Goal: Task Accomplishment & Management: Manage account settings

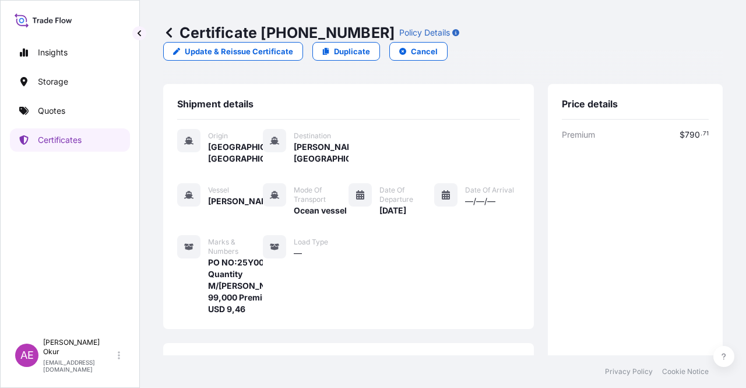
scroll to position [280, 0]
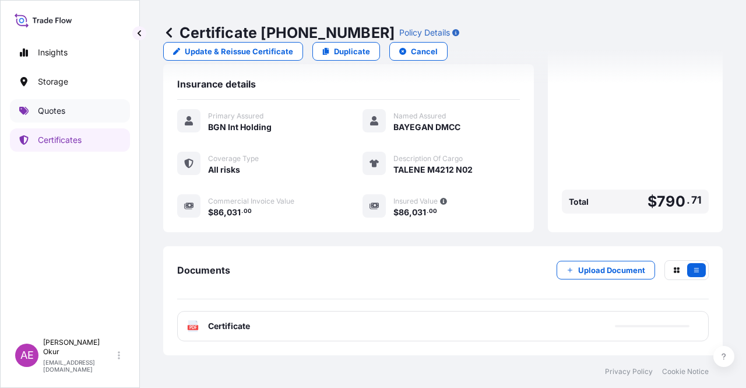
click at [54, 112] on p "Quotes" at bounding box center [51, 111] width 27 height 12
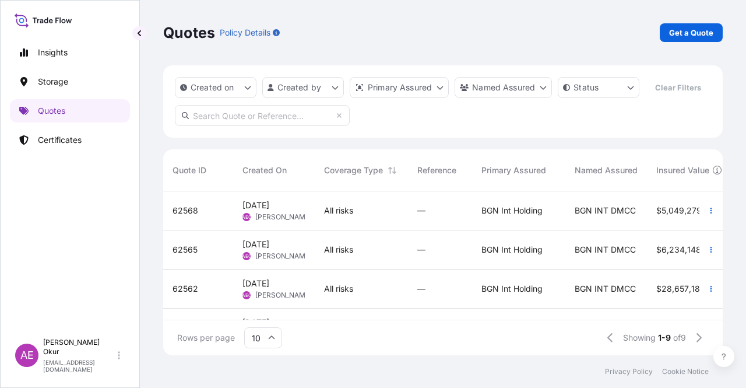
click at [231, 218] on div "62568" at bounding box center [198, 210] width 70 height 39
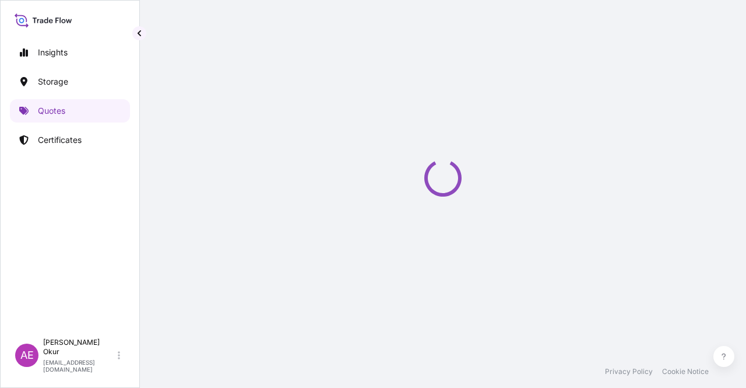
select select "Ocean Vessel"
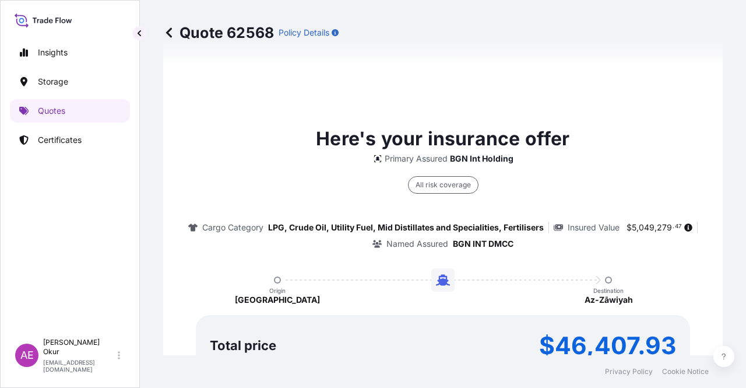
scroll to position [758, 0]
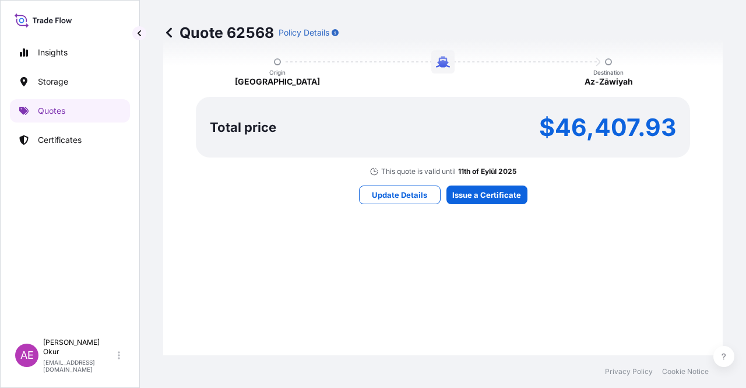
click at [487, 181] on div "Here's your insurance offer Primary Assured BGN Int Holding All risk coverage C…" at bounding box center [443, 55] width 527 height 678
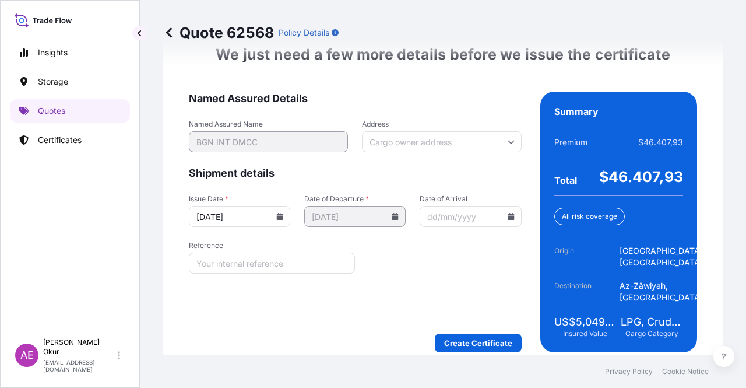
scroll to position [1513, 0]
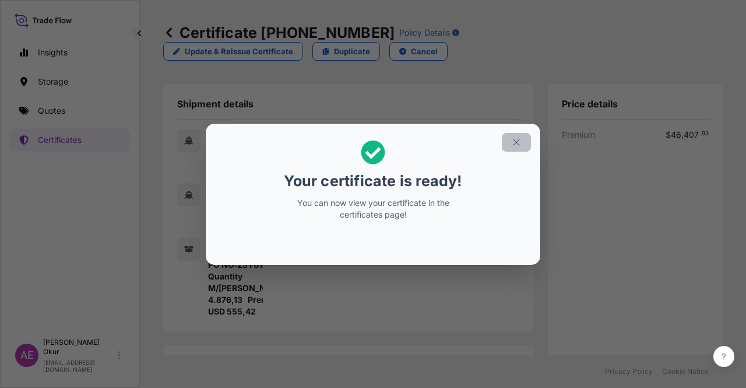
click at [521, 144] on icon "button" at bounding box center [516, 142] width 10 height 10
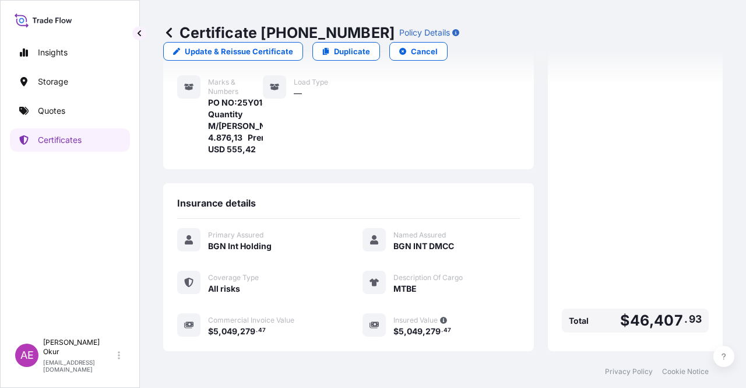
scroll to position [291, 0]
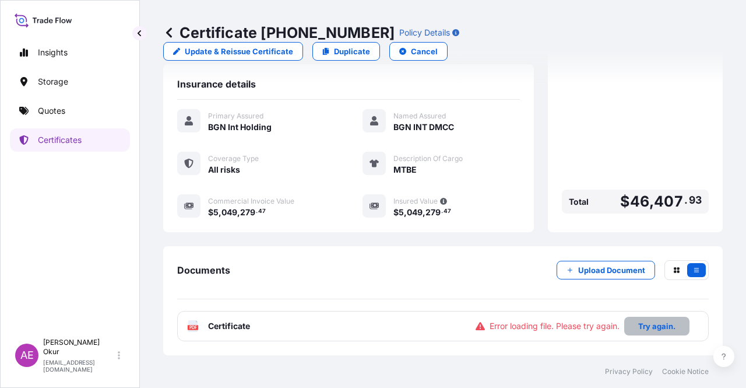
click at [652, 329] on p "Try again." at bounding box center [656, 326] width 37 height 12
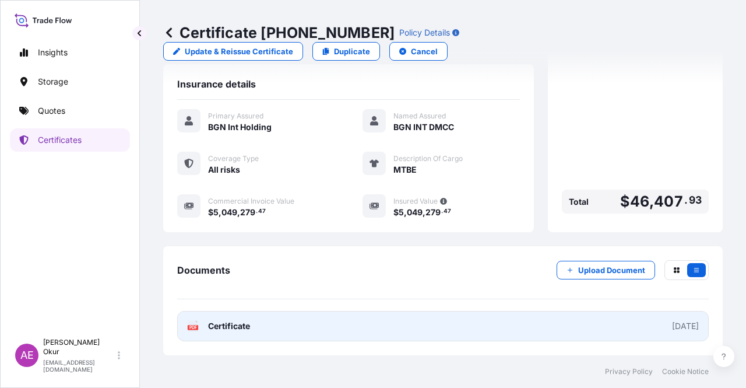
click at [237, 322] on span "Certificate" at bounding box center [229, 326] width 42 height 12
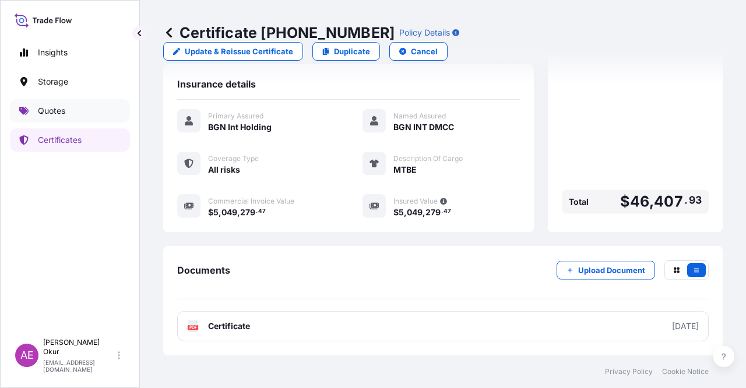
click at [42, 101] on link "Quotes" at bounding box center [70, 110] width 120 height 23
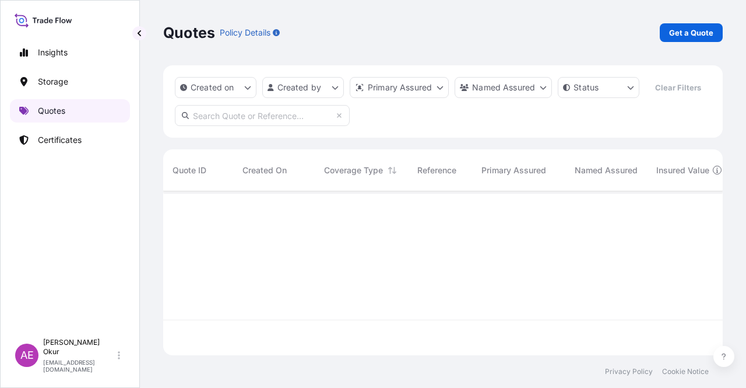
scroll to position [161, 550]
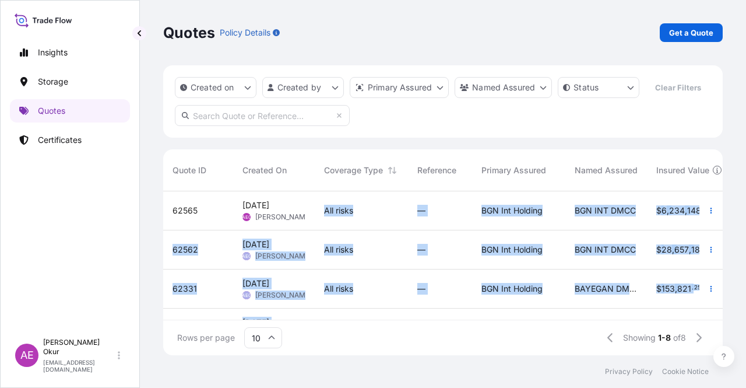
drag, startPoint x: 303, startPoint y: 211, endPoint x: 313, endPoint y: 313, distance: 102.5
click at [312, 312] on div "62565 [DATE] AEO Alp Eren Okur All risks — BGN Int Holding BGN INT DMCC $ 6 , 2…" at bounding box center [443, 255] width 560 height 129
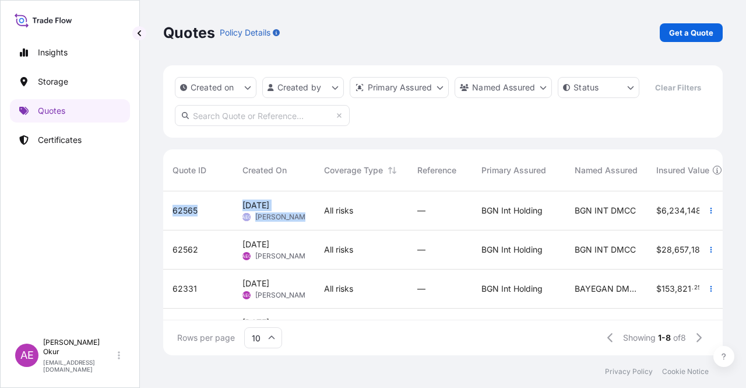
scroll to position [0, 3]
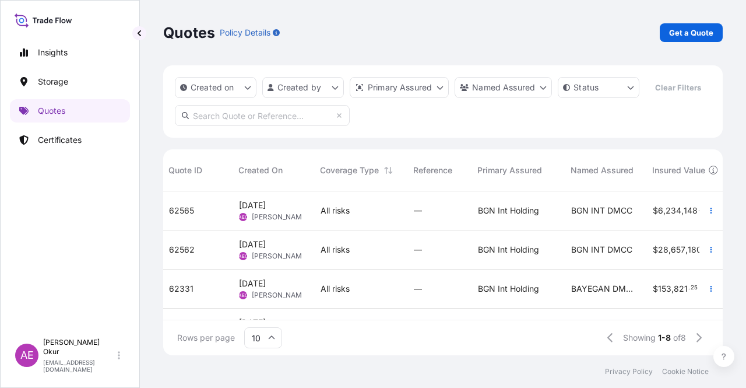
click at [379, 214] on div "All risks" at bounding box center [358, 211] width 75 height 12
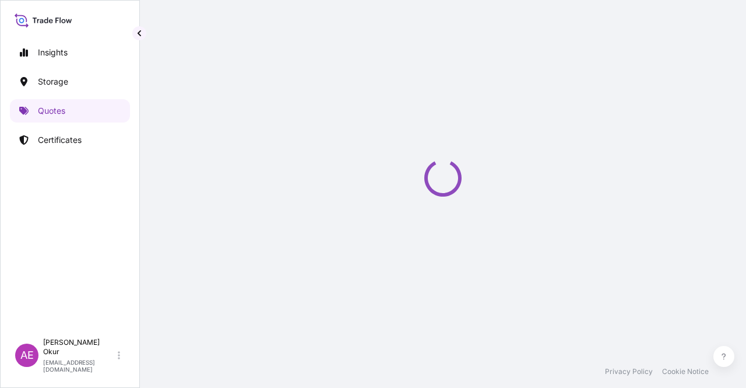
select select "Ocean Vessel"
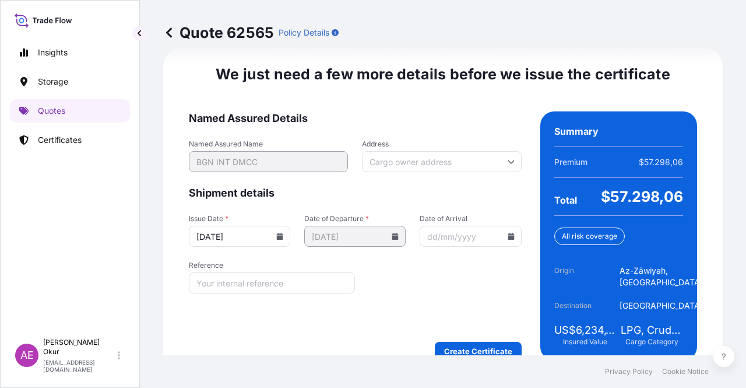
scroll to position [1490, 0]
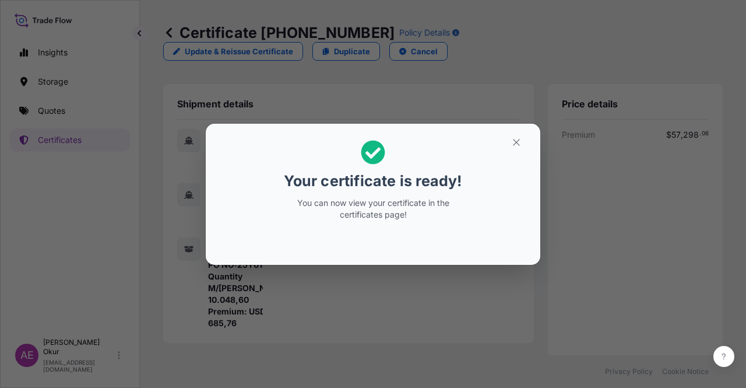
click at [519, 127] on section "Your certificate is ready! You can now view your certificate in the certificate…" at bounding box center [373, 194] width 335 height 141
click at [515, 143] on icon "button" at bounding box center [516, 142] width 6 height 6
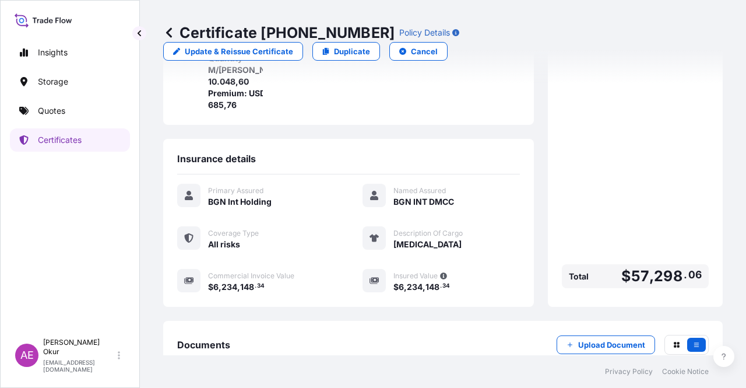
scroll to position [291, 0]
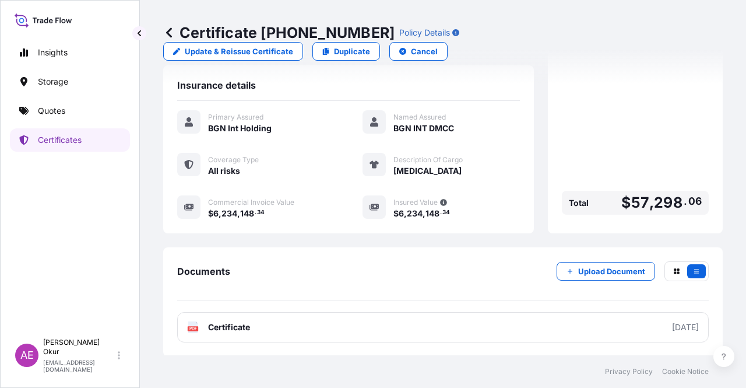
click at [241, 329] on span "Certificate" at bounding box center [229, 327] width 42 height 12
click at [49, 113] on p "Quotes" at bounding box center [51, 111] width 27 height 12
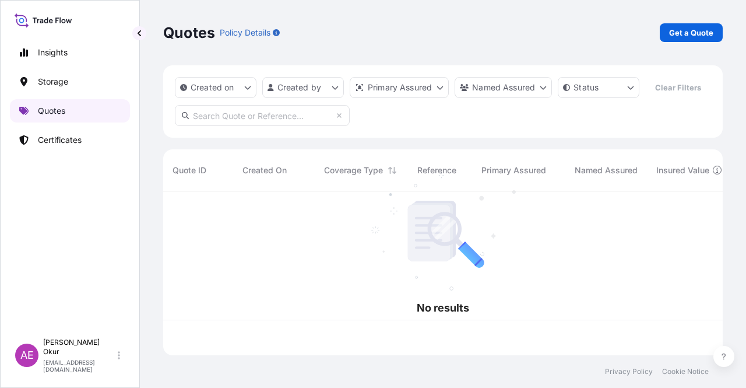
scroll to position [161, 550]
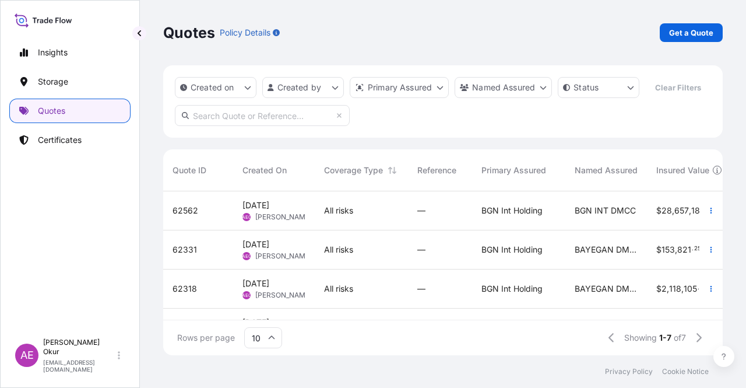
click at [347, 207] on span "All risks" at bounding box center [338, 211] width 29 height 12
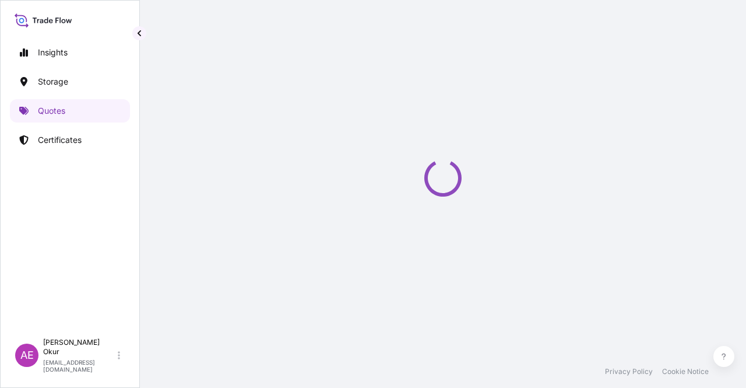
select select "Ocean Vessel"
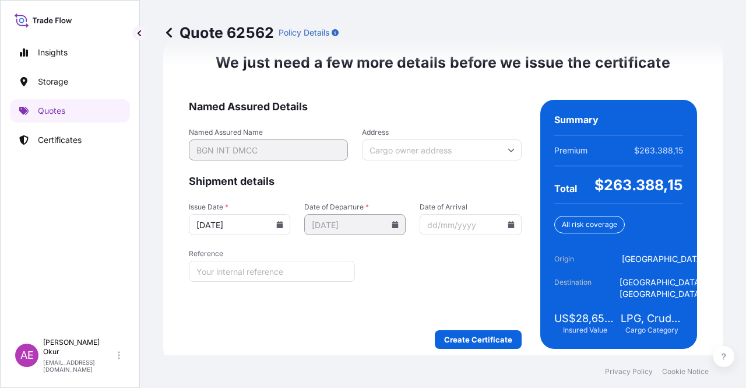
scroll to position [1490, 0]
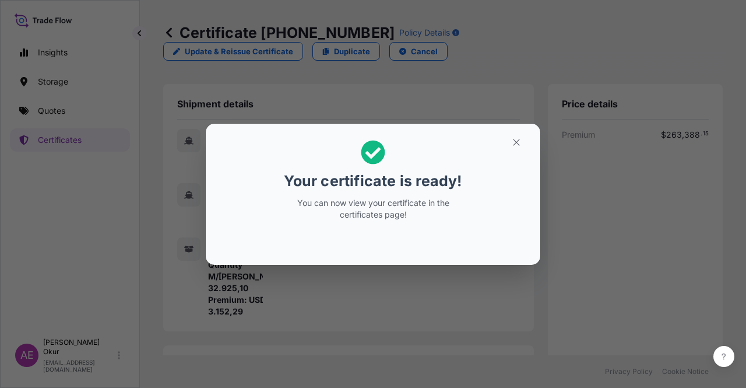
click at [529, 142] on button "button" at bounding box center [516, 142] width 29 height 19
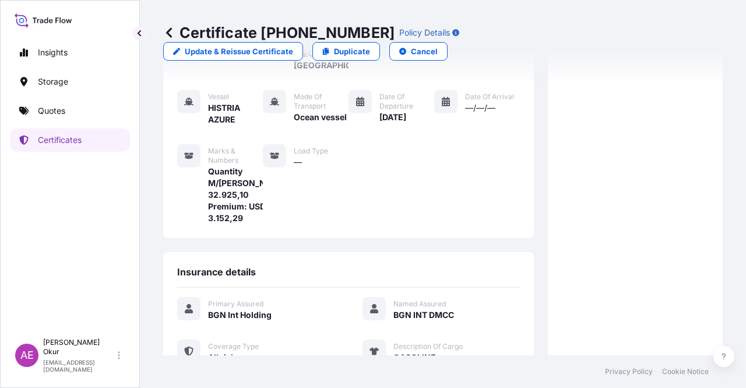
scroll to position [280, 0]
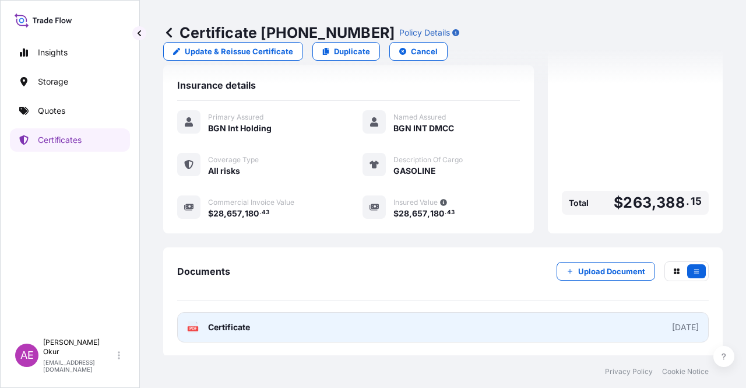
click at [248, 312] on link "PDF Certificate [DATE]" at bounding box center [443, 327] width 532 height 30
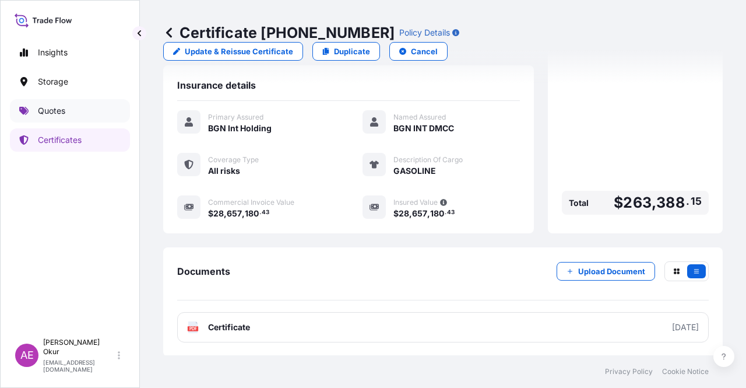
click at [65, 110] on p "Quotes" at bounding box center [51, 111] width 27 height 12
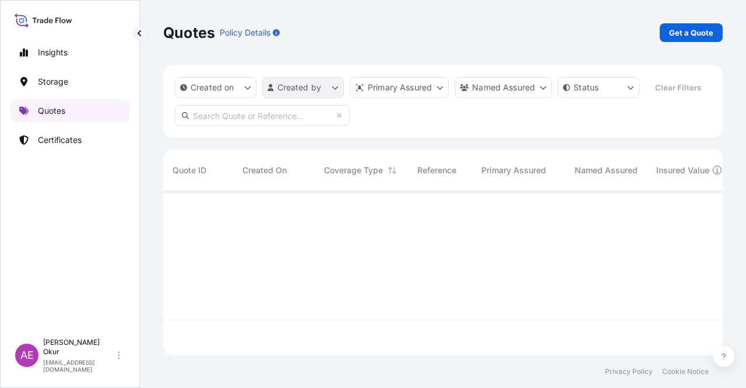
scroll to position [161, 550]
click at [699, 29] on p "Get a Quote" at bounding box center [691, 33] width 44 height 12
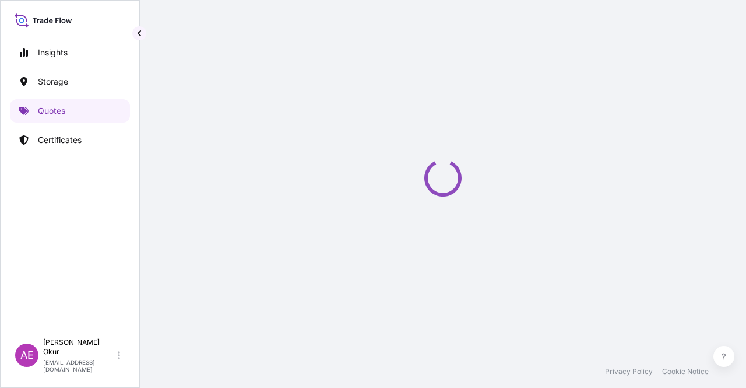
select select "Ocean Vessel"
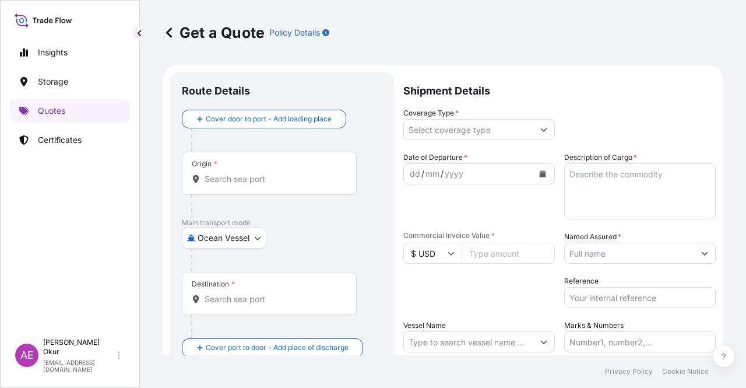
scroll to position [19, 0]
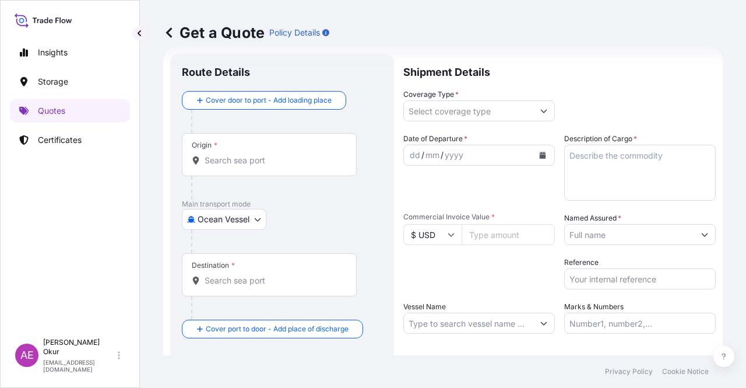
click at [233, 166] on div "Origin *" at bounding box center [269, 154] width 175 height 43
click at [233, 166] on input "Origin *" at bounding box center [274, 160] width 138 height 12
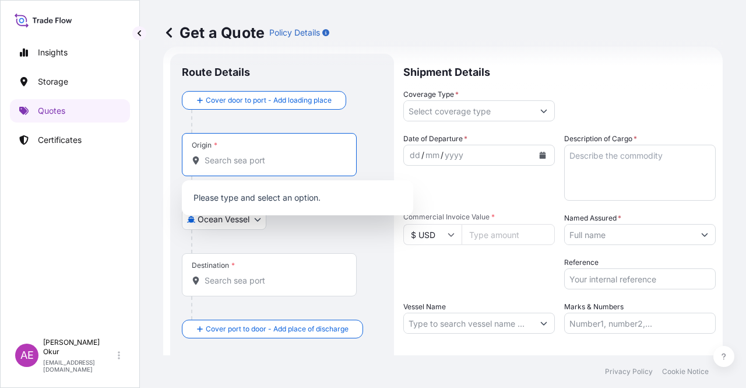
paste input "[GEOGRAPHIC_DATA]"
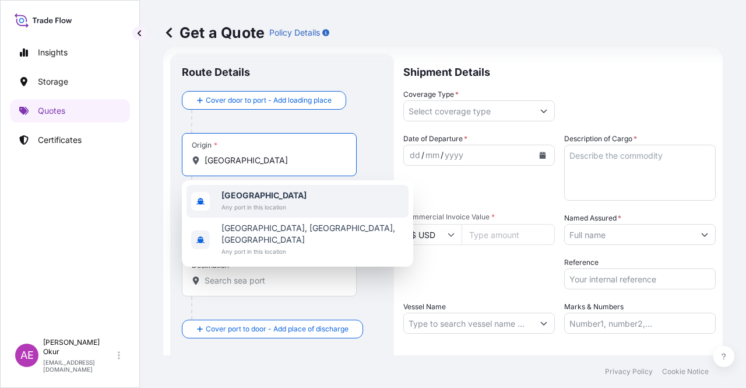
click at [253, 188] on div "[GEOGRAPHIC_DATA] Any port in this location [GEOGRAPHIC_DATA], [GEOGRAPHIC_DATA…" at bounding box center [297, 223] width 231 height 86
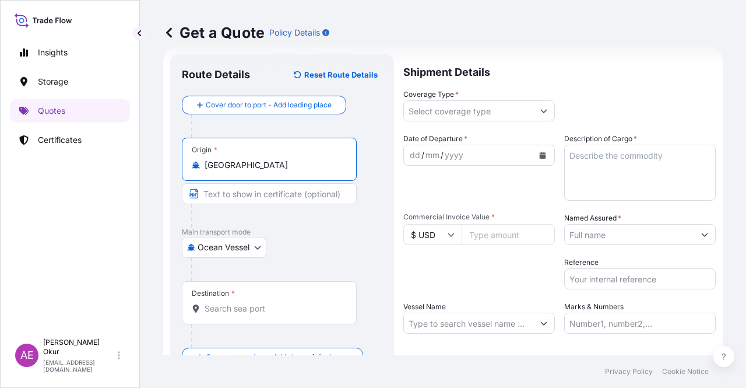
type input "[GEOGRAPHIC_DATA]"
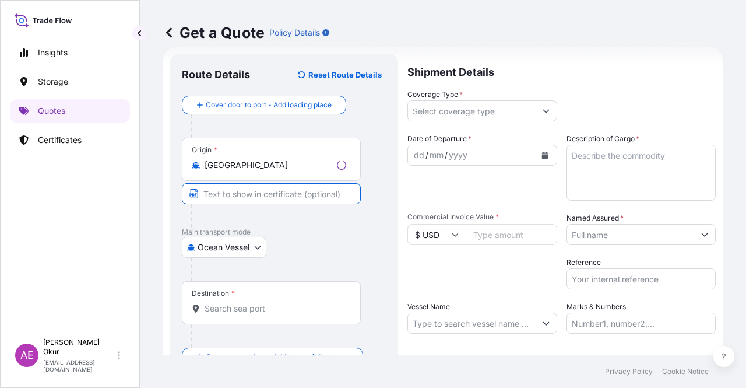
click at [242, 198] on input "Text to appear on certificate" at bounding box center [271, 193] width 179 height 21
paste input "[GEOGRAPHIC_DATA]"
drag, startPoint x: 246, startPoint y: 194, endPoint x: 101, endPoint y: 192, distance: 144.6
click at [114, 192] on div "Insights Storage Quotes Certificates AE Alp Eren Okur [EMAIL_ADDRESS][DOMAIN_NA…" at bounding box center [373, 194] width 746 height 388
click at [202, 192] on input "[GEOGRAPHIC_DATA]" at bounding box center [269, 193] width 175 height 21
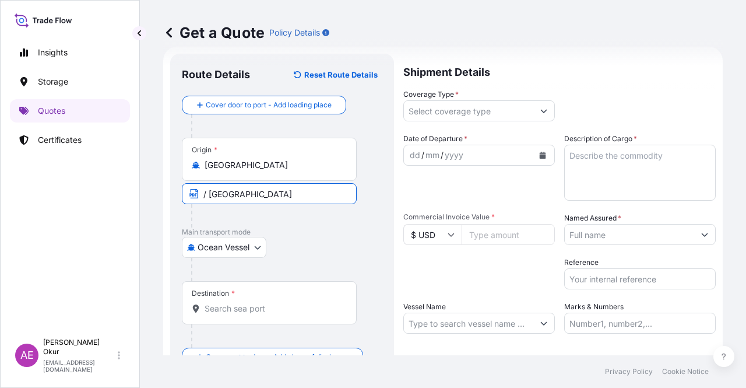
paste input "VASSILIKO"
type input "VASSILIKO / [GEOGRAPHIC_DATA]"
click at [268, 311] on input "Destination *" at bounding box center [274, 309] width 138 height 12
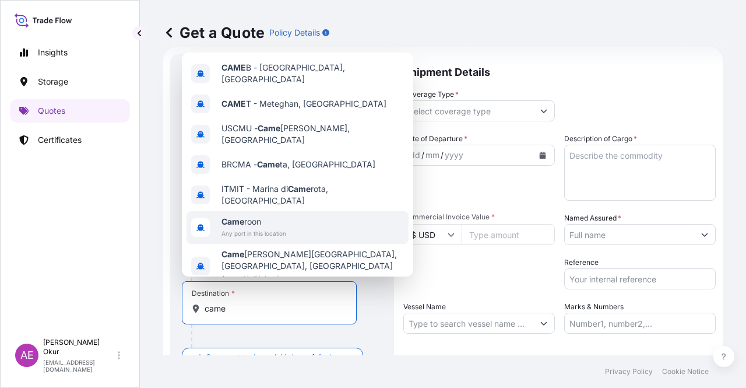
click at [288, 221] on div "Came roon Any port in this location" at bounding box center [298, 227] width 222 height 33
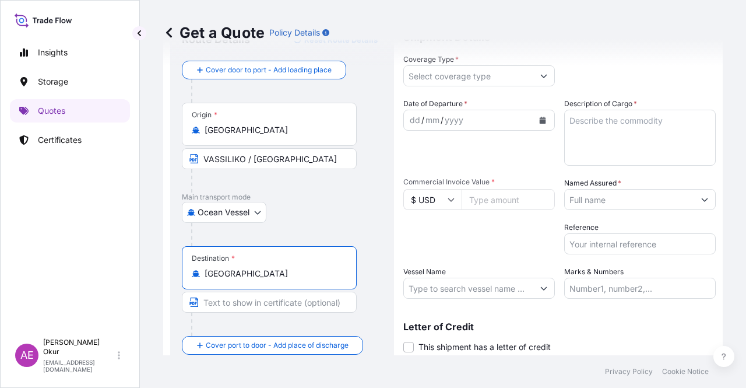
scroll to position [90, 0]
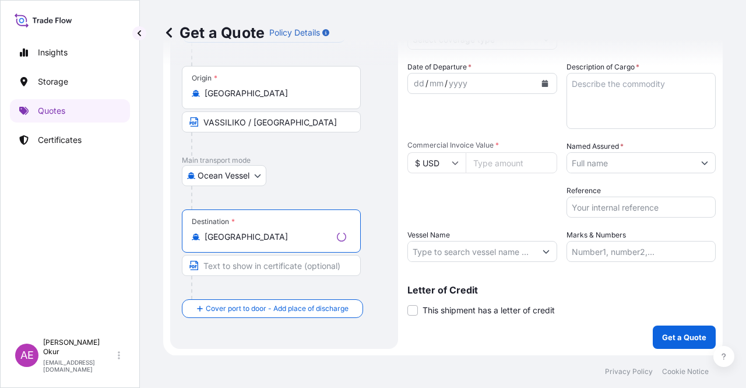
type input "[GEOGRAPHIC_DATA]"
click at [294, 261] on input "Text to appear on certificate" at bounding box center [271, 265] width 179 height 21
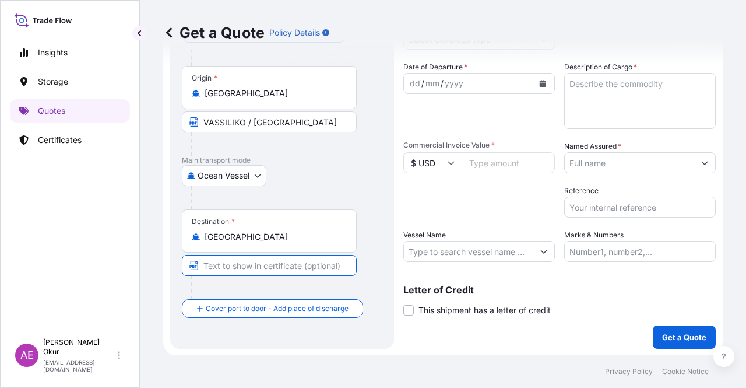
paste input "[GEOGRAPHIC_DATA]"
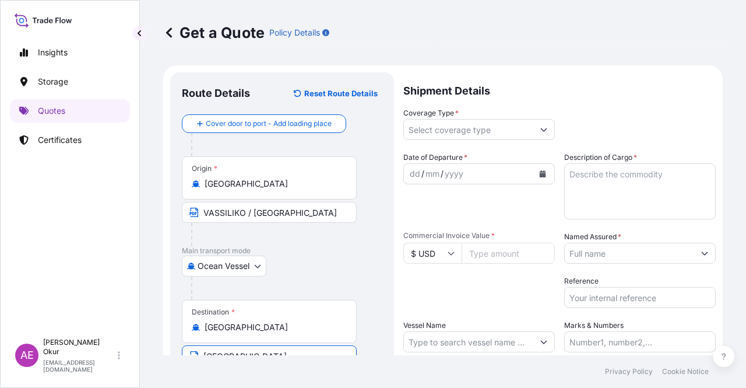
type input "[GEOGRAPHIC_DATA]"
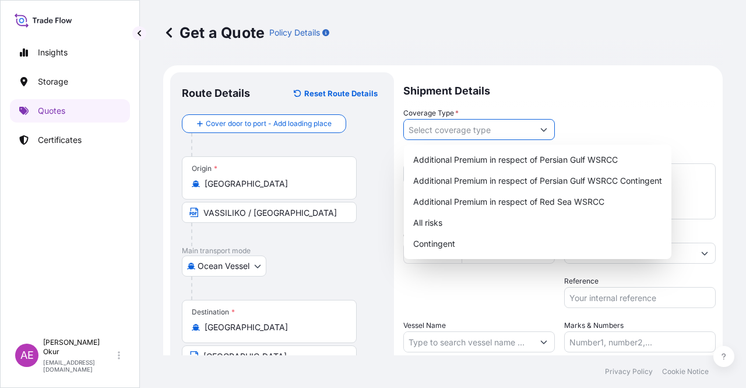
click at [423, 134] on input "Coverage Type *" at bounding box center [468, 129] width 129 height 21
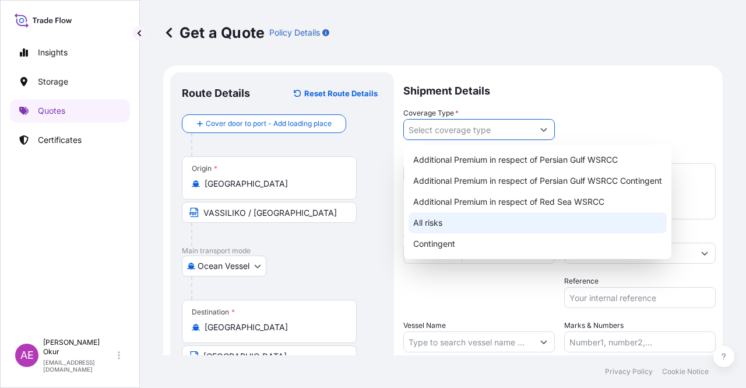
click at [440, 222] on div "All risks" at bounding box center [538, 222] width 258 height 21
type input "All risks"
click at [431, 220] on div "All risks" at bounding box center [538, 222] width 258 height 21
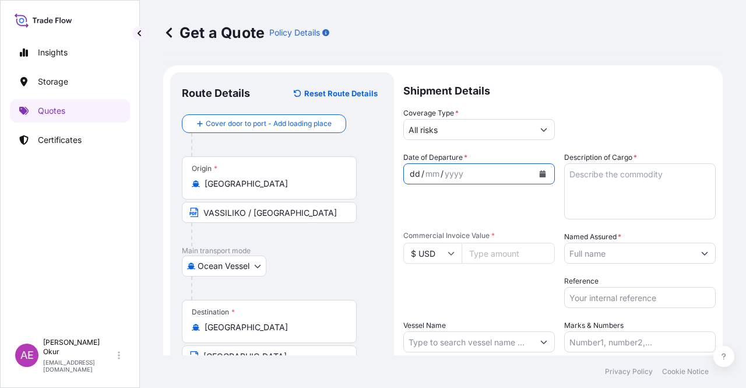
click at [407, 172] on div "dd / mm / yyyy" at bounding box center [468, 173] width 129 height 21
click at [632, 200] on textarea "Description of Cargo *" at bounding box center [640, 191] width 152 height 56
paste textarea "GASOLINE"
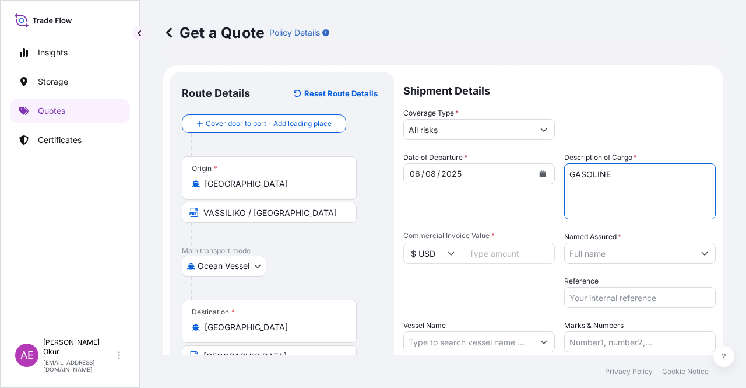
type textarea "GASOLINE"
click at [492, 262] on input "Commercial Invoice Value *" at bounding box center [508, 252] width 93 height 21
paste input "28657180.43"
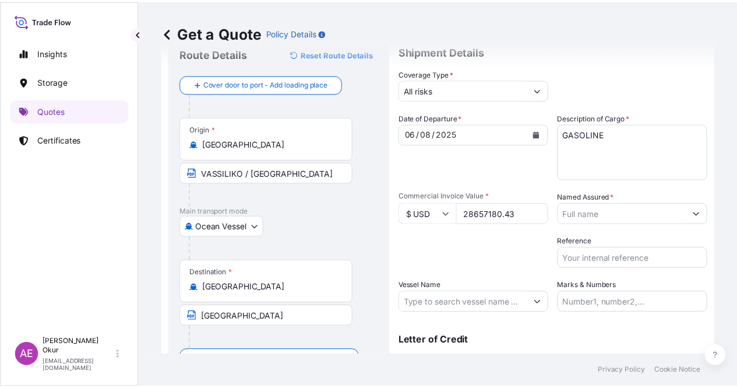
scroll to position [58, 0]
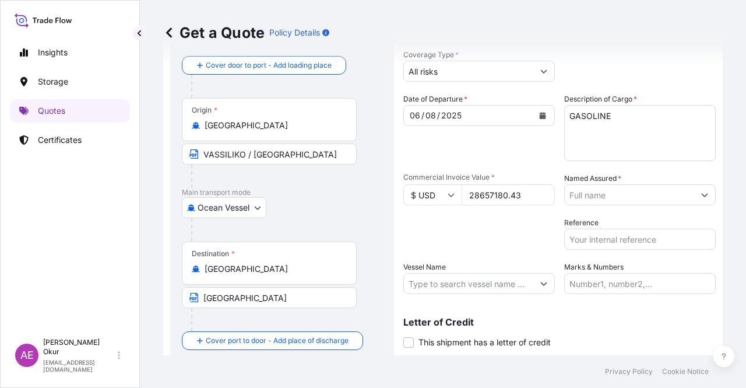
type input "28657180.43"
click at [642, 196] on input "Named Assured *" at bounding box center [629, 194] width 129 height 21
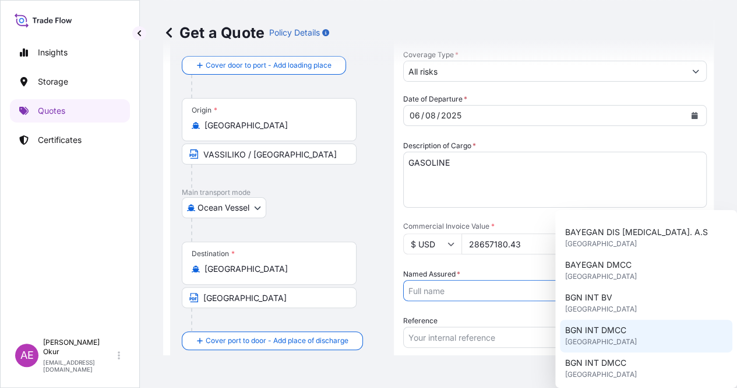
click at [614, 336] on span "[GEOGRAPHIC_DATA]" at bounding box center [601, 342] width 72 height 12
type input "BGN INT DMCC"
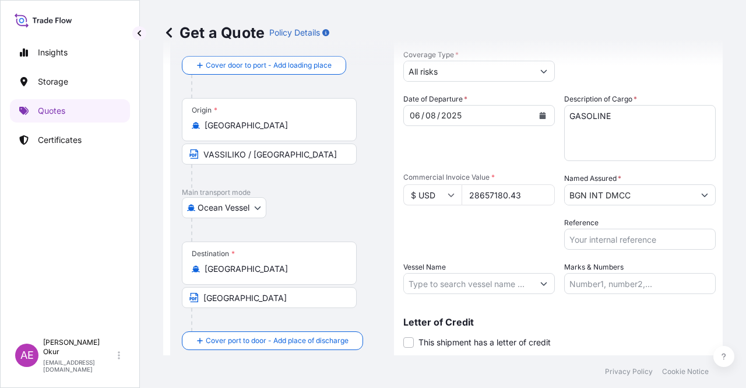
drag, startPoint x: 521, startPoint y: 196, endPoint x: 351, endPoint y: 194, distance: 169.6
click at [351, 194] on form "Route Details Reset Route Details Cover door to port - Add loading place Place …" at bounding box center [443, 197] width 560 height 381
paste input "18.29"
drag, startPoint x: 503, startPoint y: 188, endPoint x: 262, endPoint y: 189, distance: 240.7
click at [291, 195] on form "Route Details Reset Route Details Cover door to port - Add loading place Place …" at bounding box center [443, 197] width 560 height 381
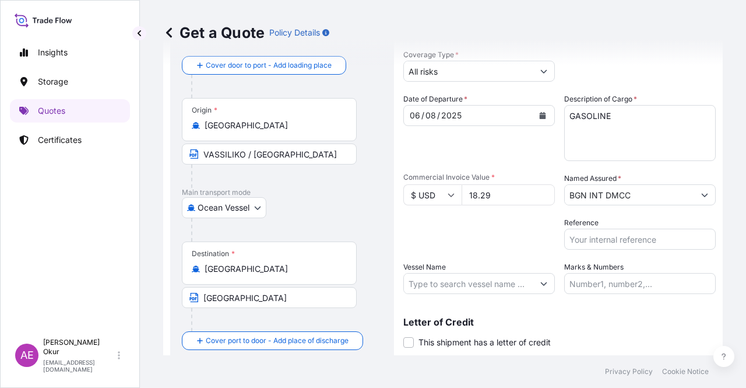
paste input "287317.33"
type input "18287317.33"
click at [418, 111] on div "06" at bounding box center [415, 115] width 13 height 14
click at [484, 289] on input "Vessel Name" at bounding box center [468, 283] width 129 height 21
paste input "ANIKITOS"
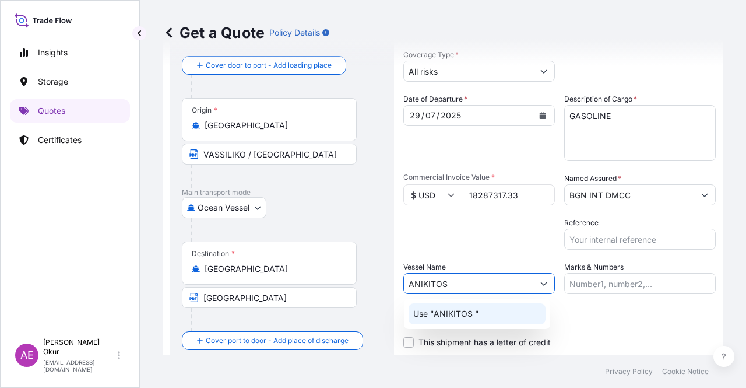
click at [481, 318] on div "Use "ANIKITOS "" at bounding box center [477, 313] width 137 height 21
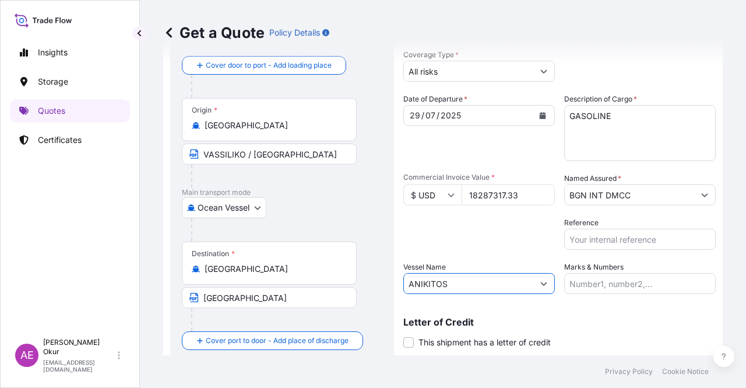
type input "ANIKITOS"
click at [611, 273] on input "Marks & Numbers" at bounding box center [640, 283] width 152 height 21
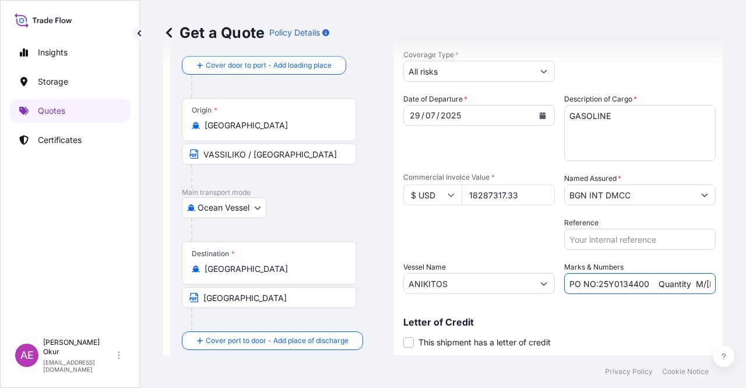
drag, startPoint x: 597, startPoint y: 280, endPoint x: 642, endPoint y: 285, distance: 45.1
click at [642, 285] on input "PO NO:25Y0134400 Quantity M/[PERSON_NAME]: 247,500 Premium: USD 29,50" at bounding box center [640, 283] width 152 height 21
paste input ".103,56"
drag, startPoint x: 640, startPoint y: 286, endPoint x: 424, endPoint y: 275, distance: 216.0
click at [424, 275] on div "Date of Departure * [DATE] Cargo Category * LPG, Crude Oil, Utility Fuel, Mid D…" at bounding box center [559, 193] width 312 height 201
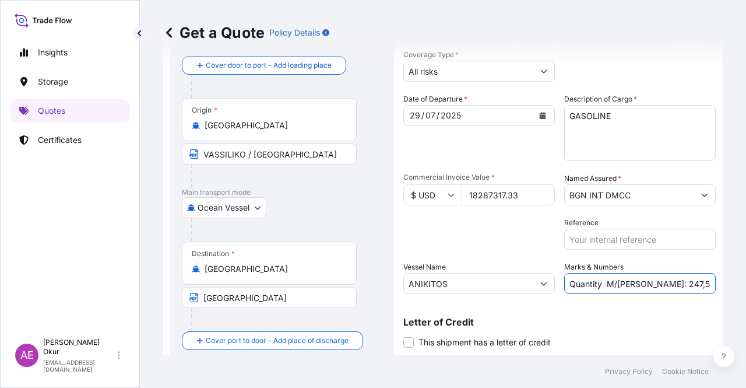
click at [639, 283] on input "Quantity M/[PERSON_NAME]: 247,500 Premium: USD 29,50" at bounding box center [640, 283] width 152 height 21
drag, startPoint x: 637, startPoint y: 283, endPoint x: 666, endPoint y: 284, distance: 29.2
click at [666, 284] on input "Quantity M/[PERSON_NAME]: 247,500 Premium: USD 29,50" at bounding box center [640, 283] width 152 height 21
paste input "5.103,56"
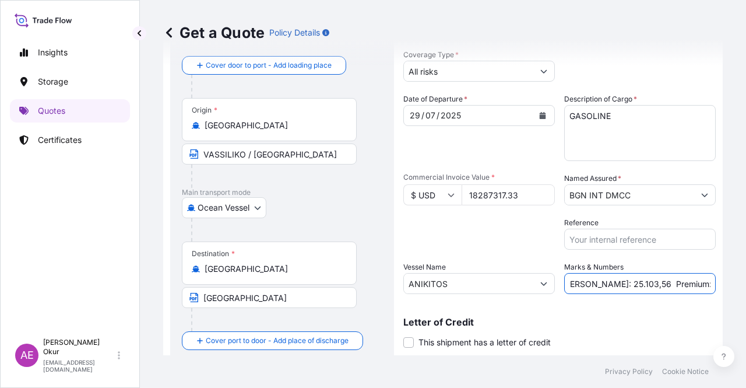
drag, startPoint x: 696, startPoint y: 295, endPoint x: 746, endPoint y: 293, distance: 49.6
click at [746, 293] on div "Get a Quote Policy Details Route Details Reset Route Details Cover door to port…" at bounding box center [443, 177] width 606 height 355
click at [674, 287] on input "Quantity M/[PERSON_NAME]: 25.103,56 Premium: USD 29,50" at bounding box center [640, 283] width 152 height 21
drag, startPoint x: 681, startPoint y: 283, endPoint x: 736, endPoint y: 284, distance: 54.2
click at [736, 284] on div "Get a Quote Policy Details Route Details Reset Route Details Cover door to port…" at bounding box center [443, 177] width 606 height 355
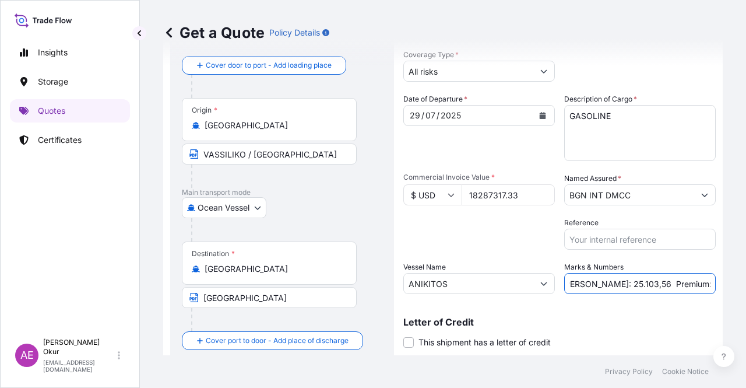
paste input ".011,6"
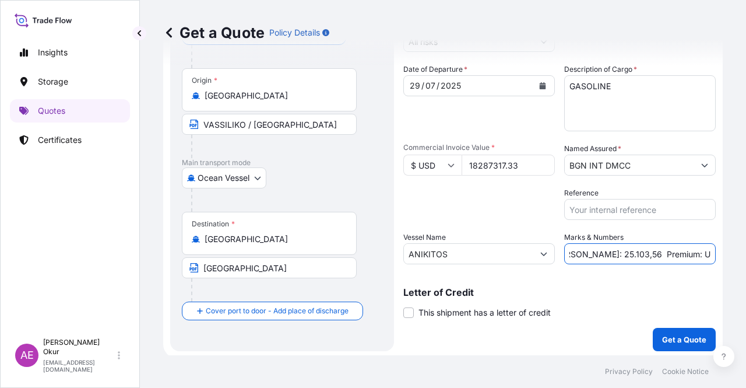
scroll to position [90, 0]
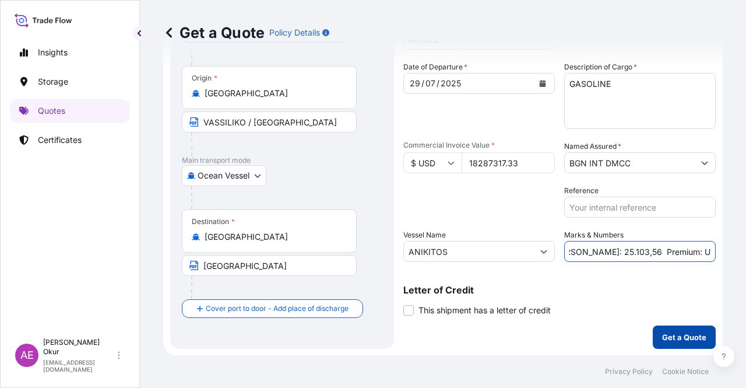
type input "Quantity M/[PERSON_NAME]: 25.103,56 Premium: USD 2.011,60"
click at [686, 328] on button "Get a Quote" at bounding box center [684, 336] width 63 height 23
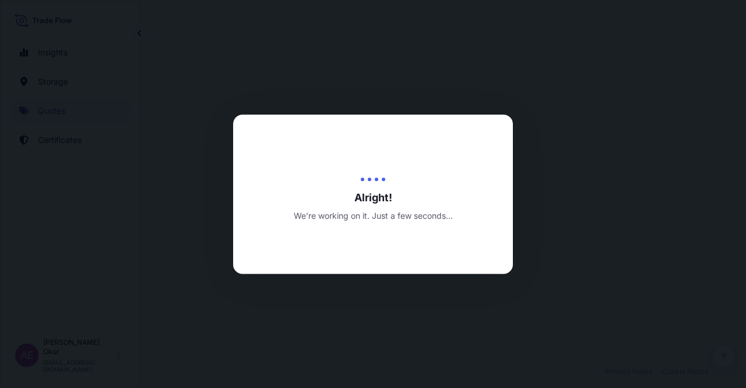
select select "Ocean Vessel"
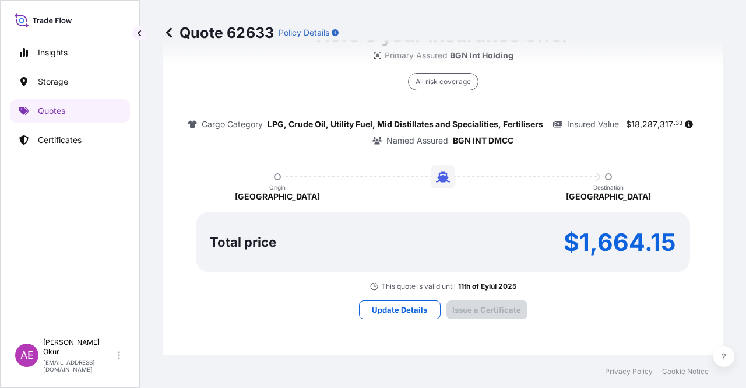
type input "[DATE]"
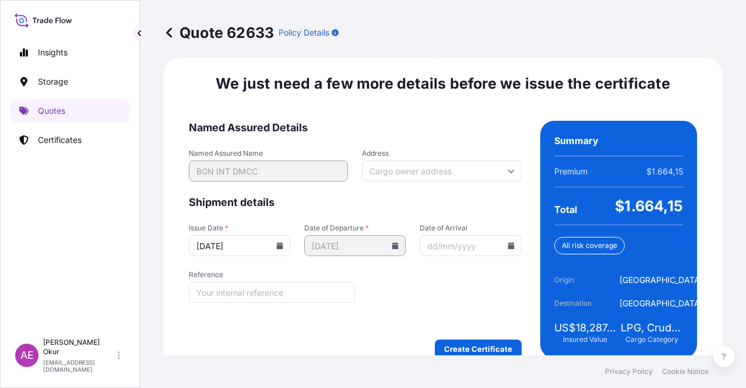
scroll to position [1460, 0]
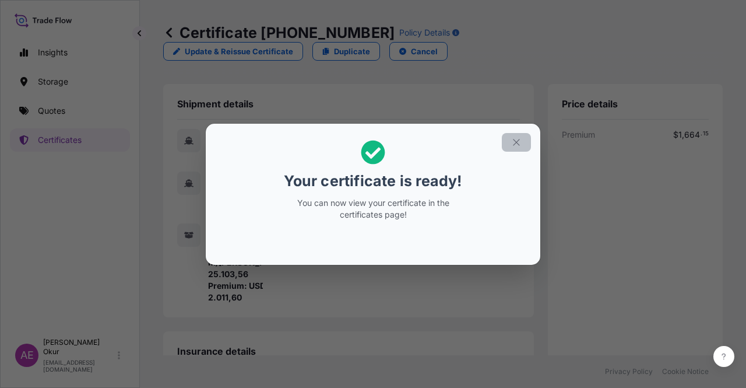
click at [519, 133] on button "button" at bounding box center [516, 142] width 29 height 19
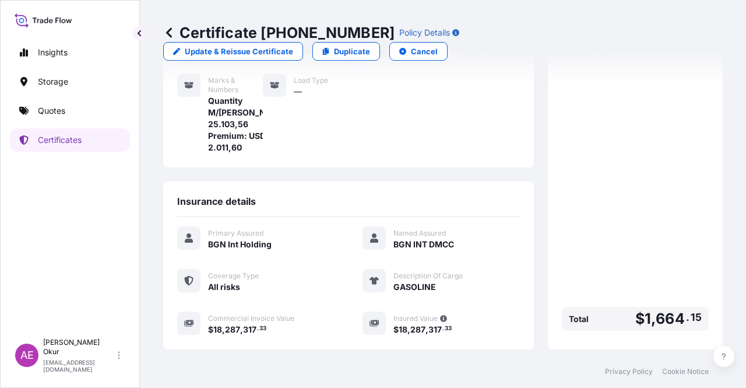
scroll to position [268, 0]
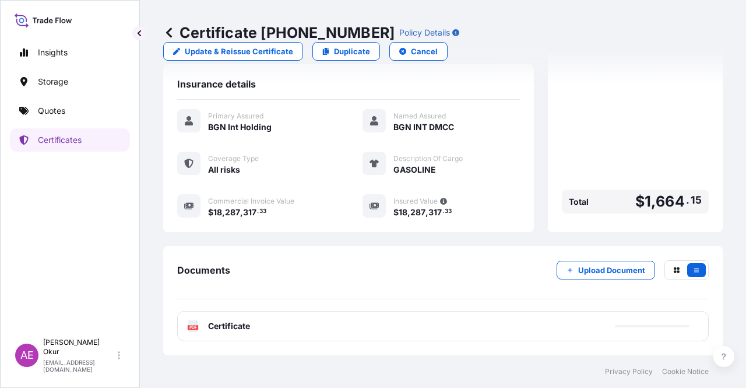
click at [218, 325] on span "Certificate" at bounding box center [229, 326] width 42 height 12
click at [234, 331] on span "Certificate" at bounding box center [229, 326] width 42 height 12
click at [58, 139] on p "Certificates" at bounding box center [60, 140] width 44 height 12
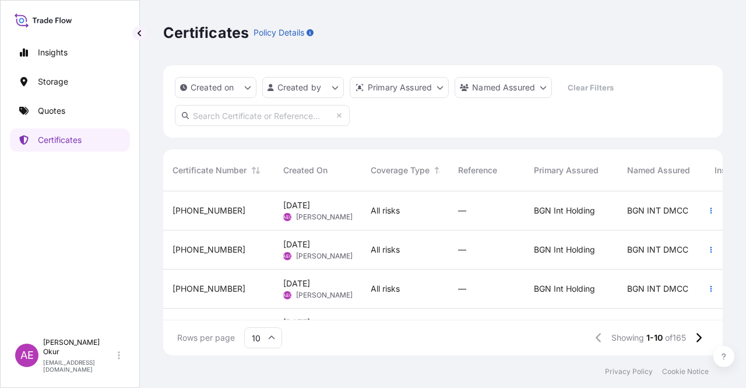
scroll to position [270, 0]
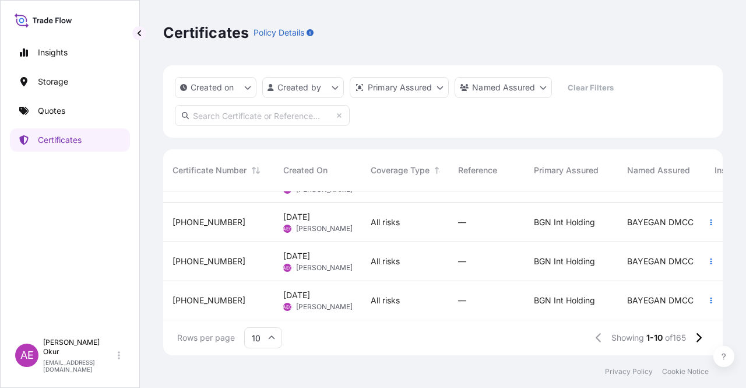
click at [269, 336] on icon at bounding box center [271, 337] width 7 height 7
click at [266, 306] on div "50" at bounding box center [263, 305] width 29 height 22
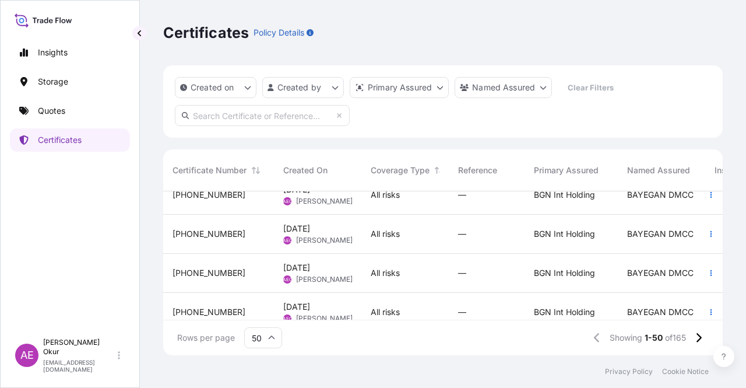
scroll to position [1833, 0]
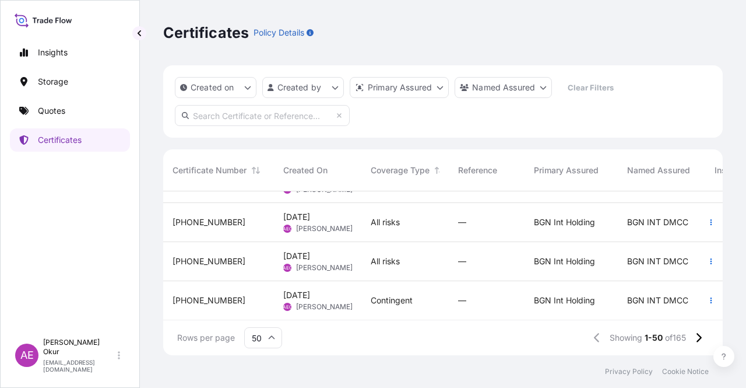
click at [226, 122] on input "text" at bounding box center [262, 115] width 175 height 21
paste input "[PHONE_NUMBER]"
type input "[PHONE_NUMBER]"
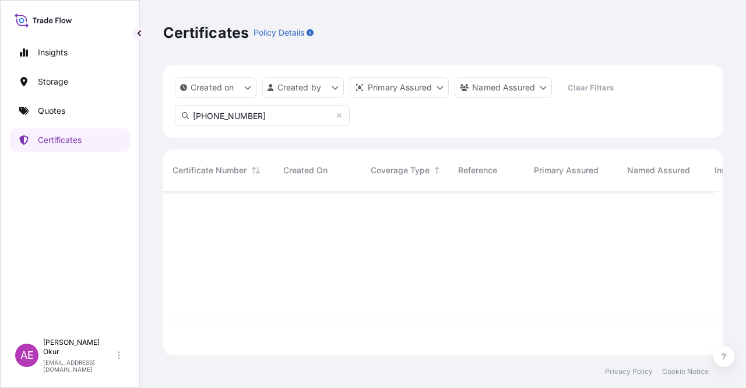
scroll to position [0, 0]
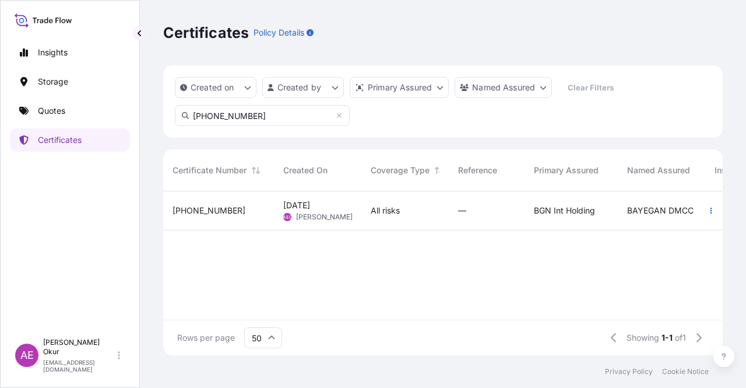
click at [254, 220] on div "[PHONE_NUMBER]" at bounding box center [218, 210] width 111 height 39
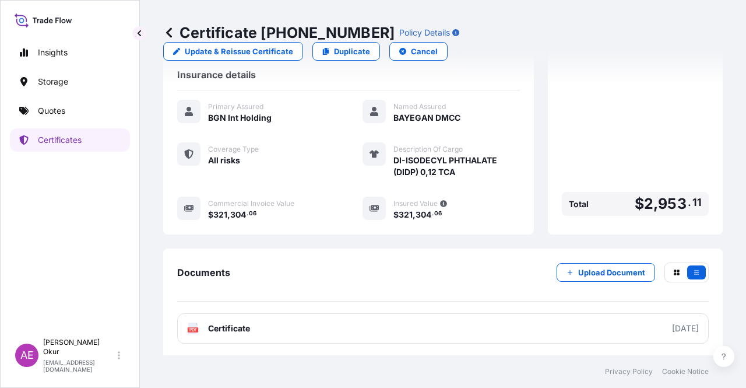
scroll to position [303, 0]
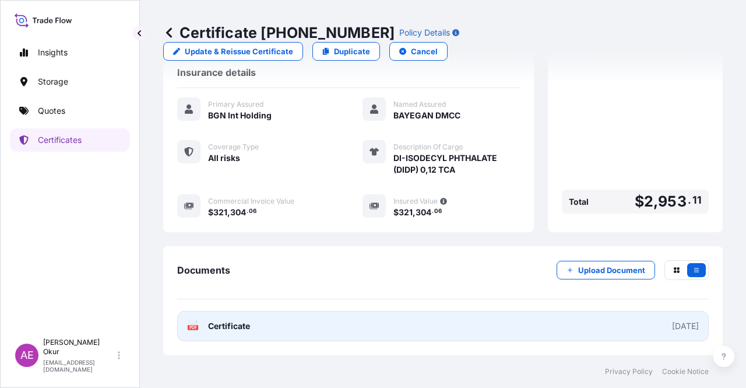
click at [229, 333] on link "PDF Certificate [DATE]" at bounding box center [443, 326] width 532 height 30
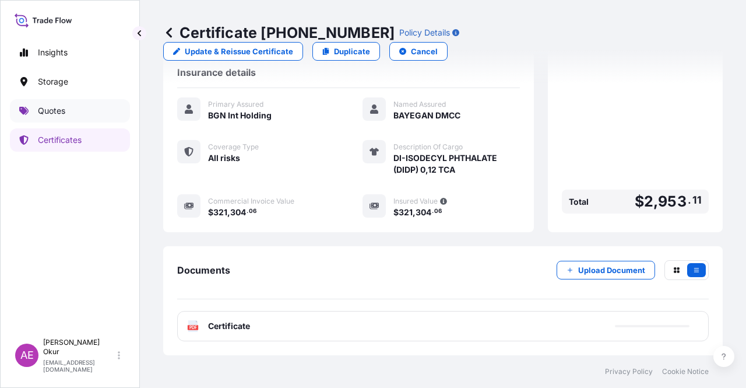
click at [87, 104] on link "Quotes" at bounding box center [70, 110] width 120 height 23
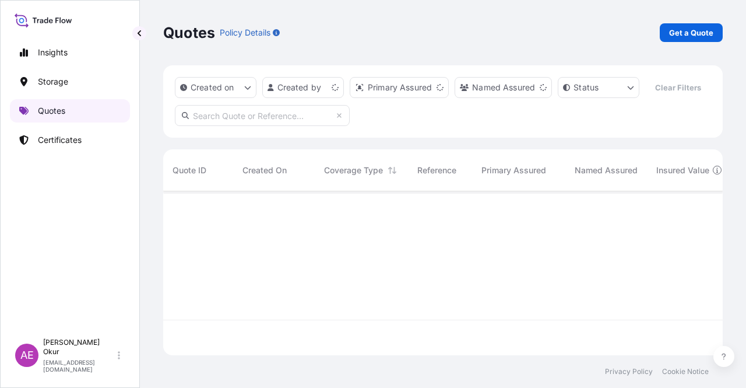
scroll to position [161, 550]
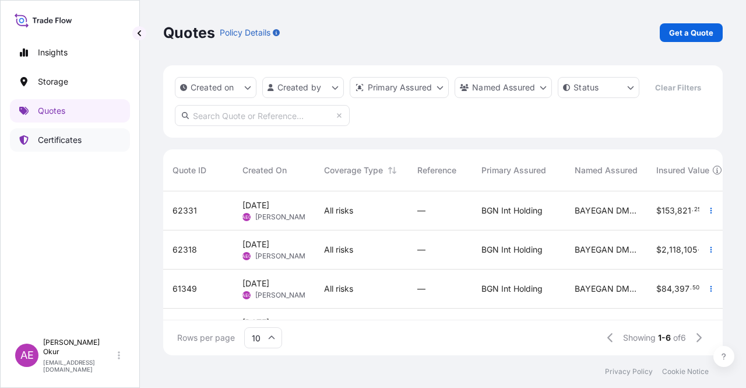
click at [82, 145] on link "Certificates" at bounding box center [70, 139] width 120 height 23
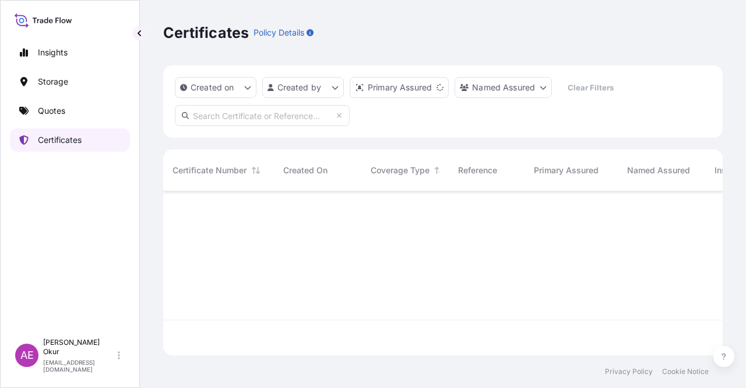
scroll to position [161, 550]
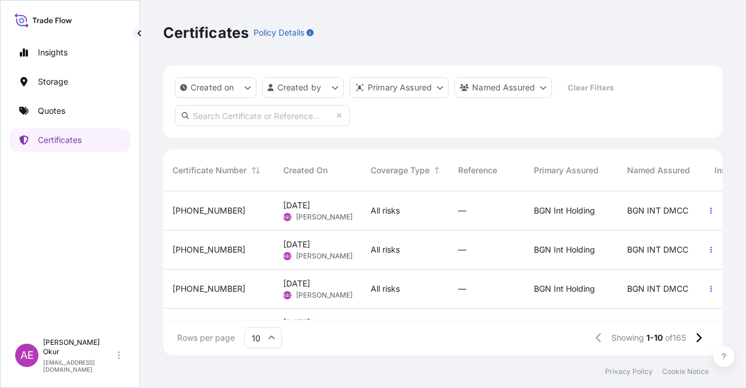
click at [269, 113] on input "text" at bounding box center [262, 115] width 175 height 21
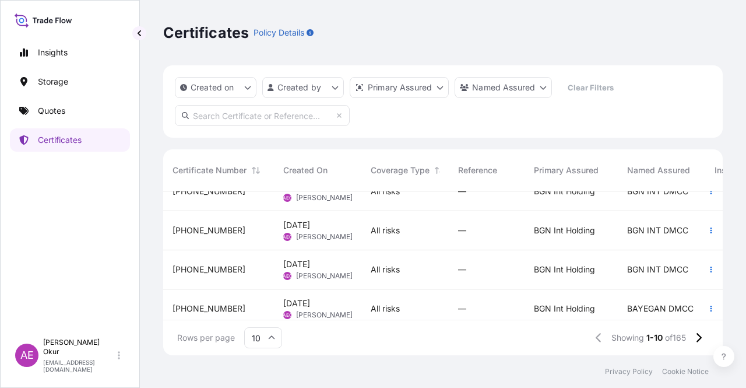
scroll to position [117, 0]
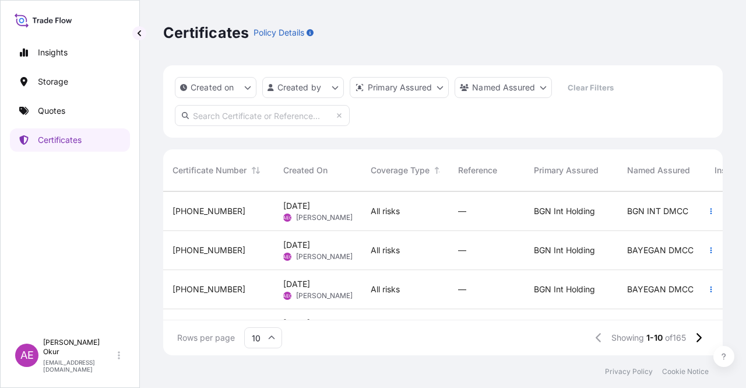
click at [258, 282] on div "[PHONE_NUMBER]" at bounding box center [218, 289] width 111 height 39
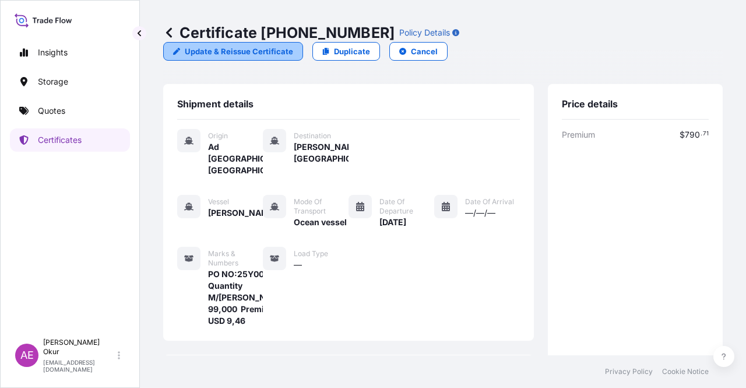
click at [293, 45] on p "Update & Reissue Certificate" at bounding box center [239, 51] width 108 height 12
select select "Ocean Vessel"
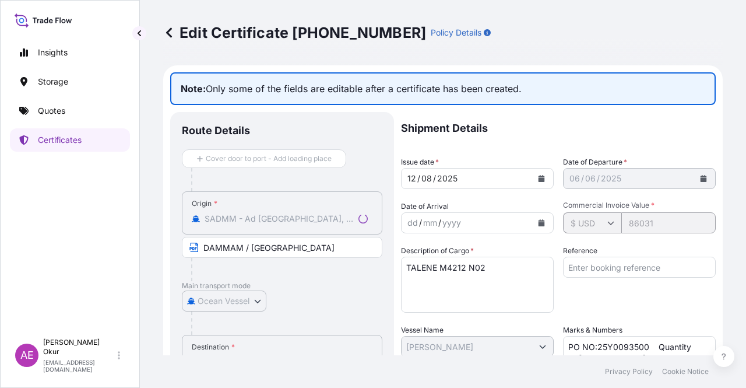
scroll to position [263, 0]
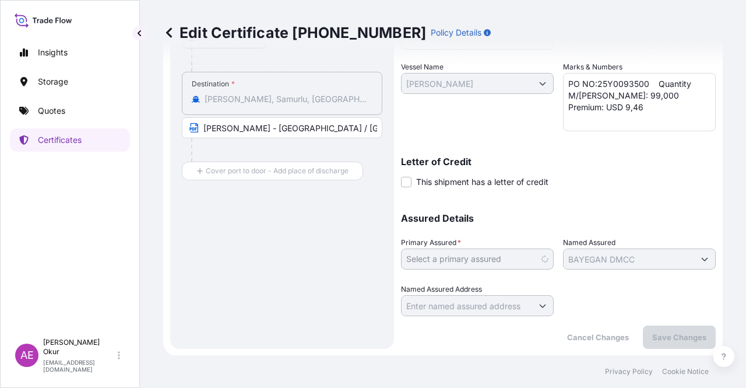
select select "32026"
click at [410, 179] on span at bounding box center [406, 182] width 10 height 10
click at [401, 175] on input "This shipment has a letter of credit" at bounding box center [401, 175] width 0 height 0
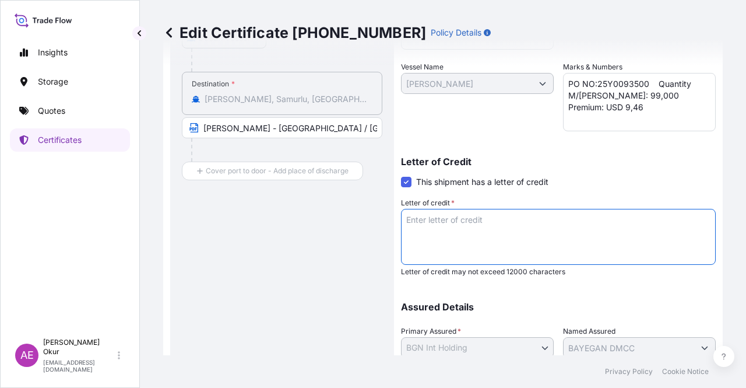
drag, startPoint x: 445, startPoint y: 226, endPoint x: 445, endPoint y: 244, distance: 18.7
click at [445, 230] on textarea "Letter of credit *" at bounding box center [558, 237] width 315 height 56
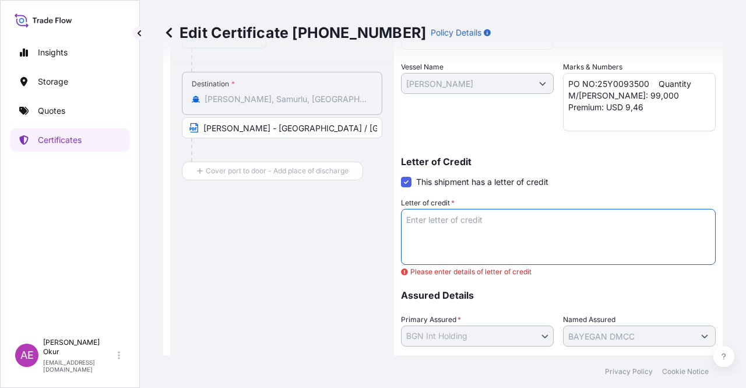
click at [481, 244] on textarea "Letter of credit *" at bounding box center [558, 237] width 315 height 56
paste textarea "- INSURANCE POLICY IN 1 ORIGINAL 1 COPY ISSUED TO THE ORDER OF TURKIYE VAKIFLAR…"
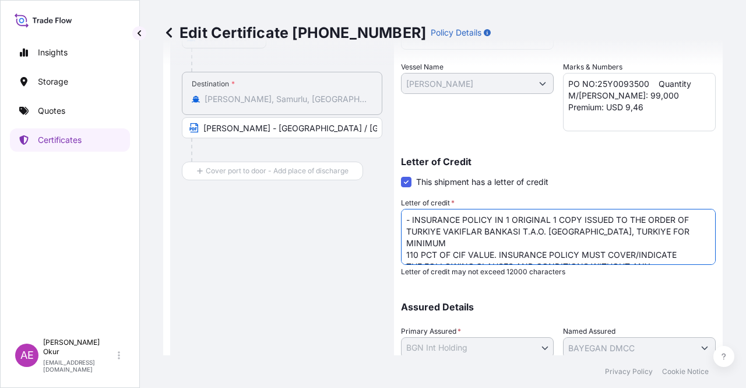
scroll to position [351, 0]
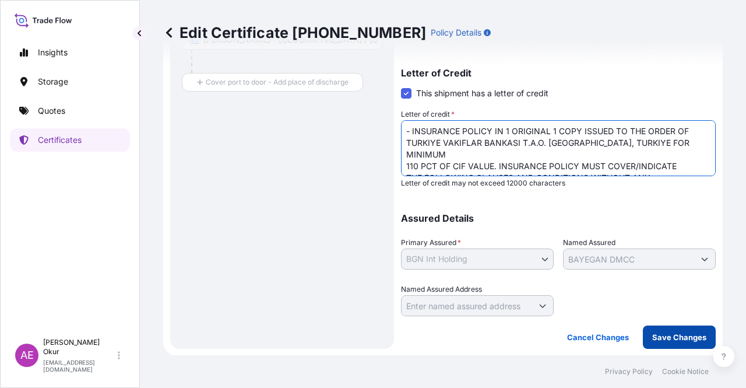
type textarea "- INSURANCE POLICY IN 1 ORIGINAL 1 COPY ISSUED TO THE ORDER OF TURKIYE VAKIFLAR…"
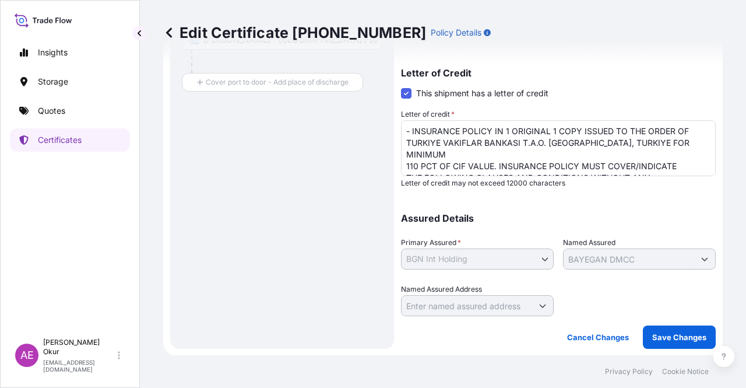
click at [539, 129] on div "Shipment Details Issue date * [DATE] Date of Departure * [DATE] Date of Arrival…" at bounding box center [558, 54] width 315 height 588
click at [670, 341] on p "Save Changes" at bounding box center [679, 337] width 54 height 12
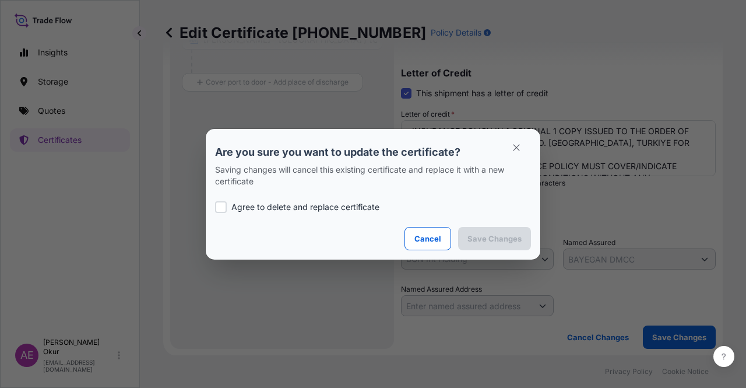
click at [276, 194] on div "Agree to delete and replace certificate" at bounding box center [373, 207] width 316 height 40
click at [279, 208] on p "Agree to delete and replace certificate" at bounding box center [305, 207] width 148 height 12
checkbox input "true"
click at [486, 237] on p "Save Changes" at bounding box center [494, 239] width 54 height 12
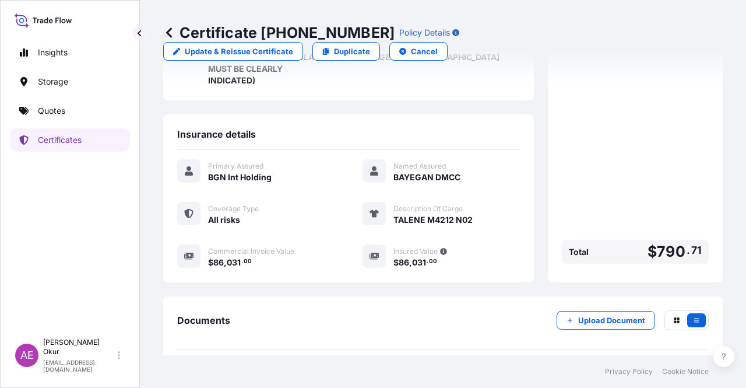
scroll to position [579, 0]
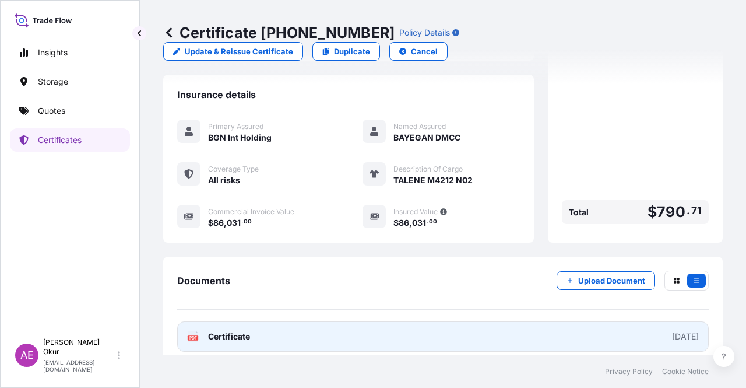
click at [239, 332] on link "PDF Certificate [DATE]" at bounding box center [443, 336] width 532 height 30
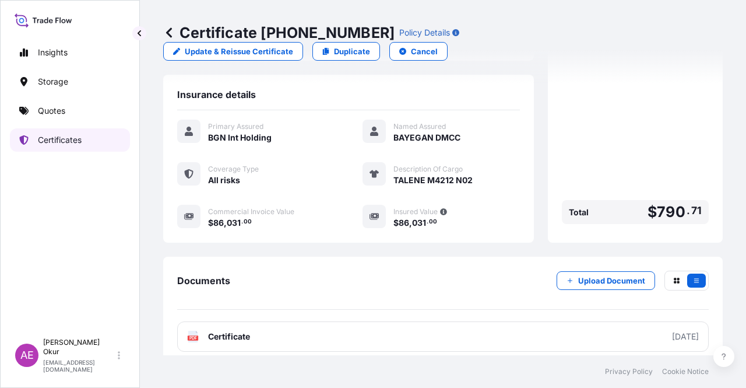
click at [82, 116] on link "Quotes" at bounding box center [70, 110] width 120 height 23
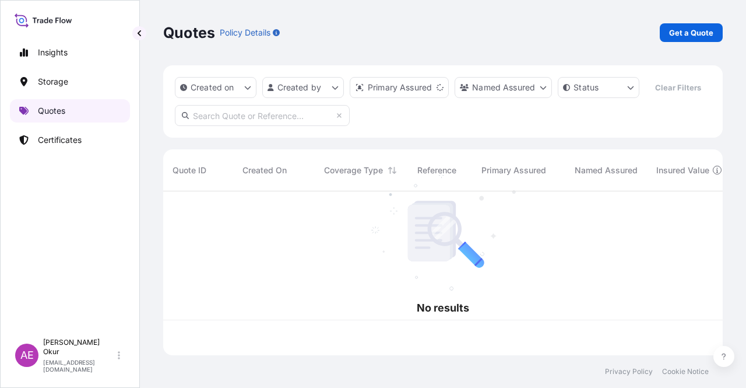
scroll to position [161, 550]
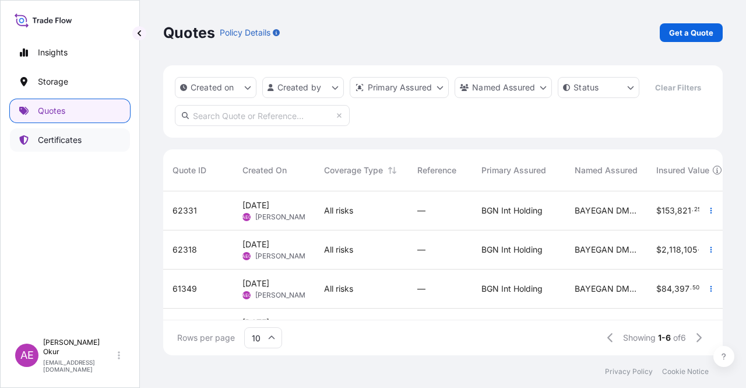
click at [78, 139] on p "Certificates" at bounding box center [60, 140] width 44 height 12
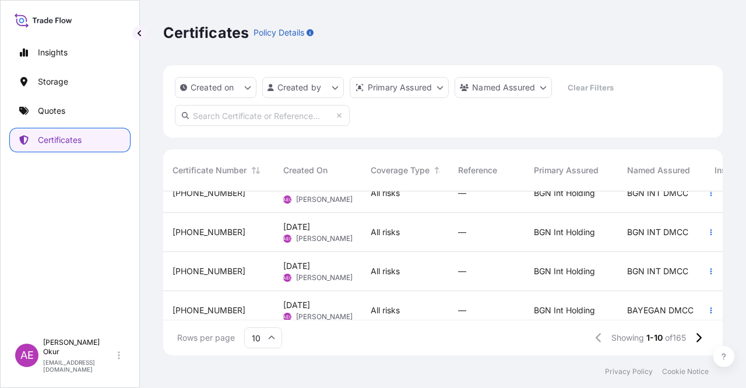
scroll to position [270, 0]
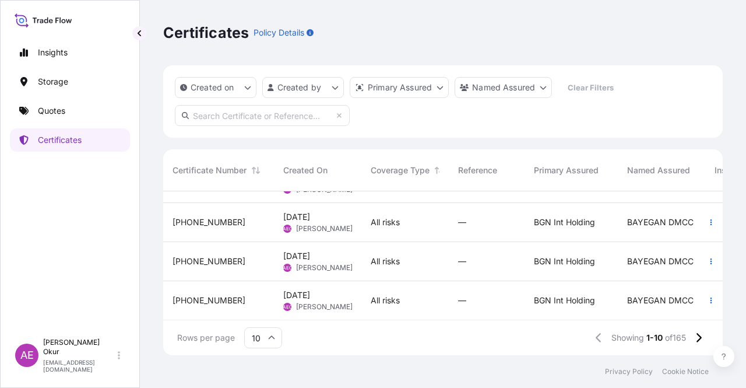
click at [244, 116] on input "text" at bounding box center [262, 115] width 175 height 21
paste input "[PHONE_NUMBER]"
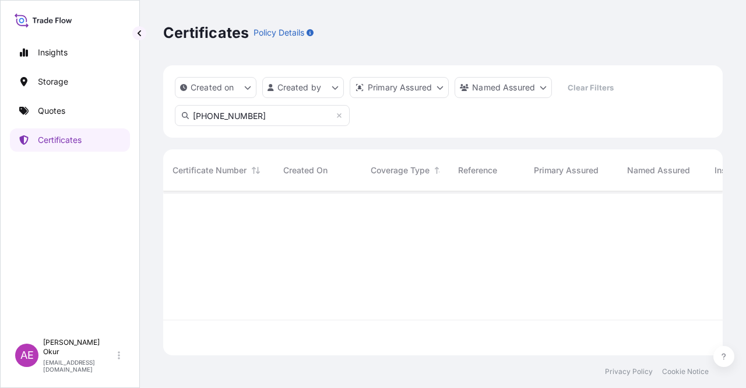
scroll to position [0, 0]
type input "[PHONE_NUMBER]"
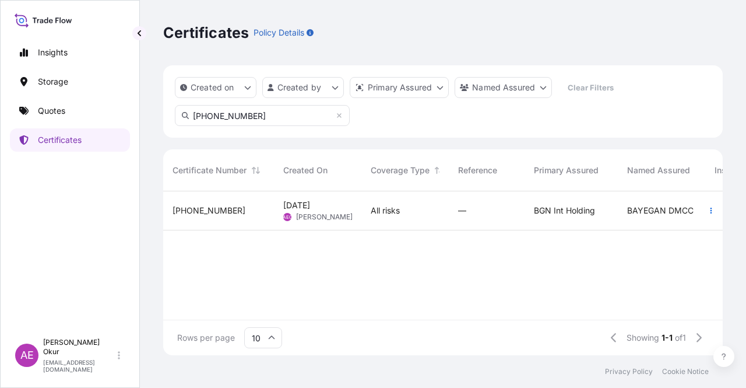
click at [492, 209] on div "—" at bounding box center [486, 211] width 57 height 12
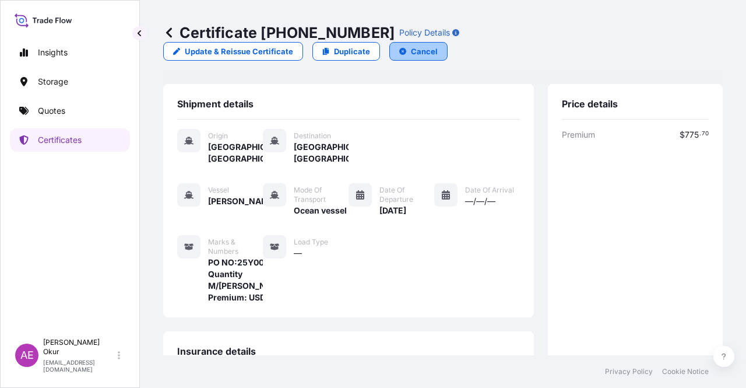
click at [438, 45] on p "Cancel" at bounding box center [424, 51] width 27 height 12
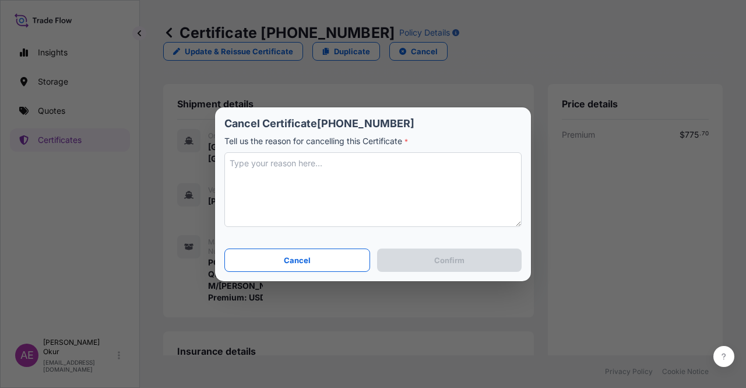
click at [354, 194] on textarea at bounding box center [372, 189] width 297 height 75
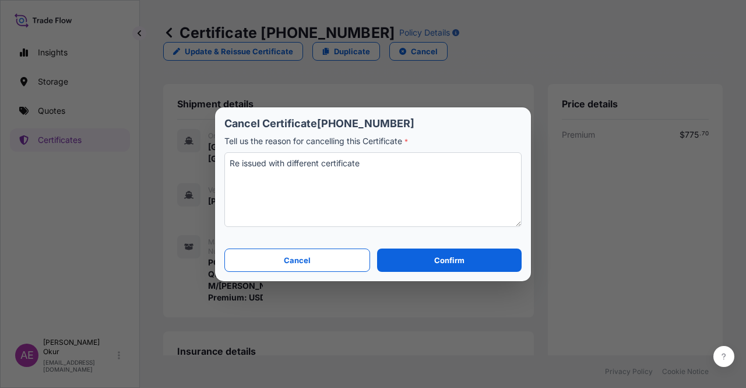
click at [320, 162] on textarea "Re issued with different certificate" at bounding box center [372, 189] width 297 height 75
drag, startPoint x: 286, startPoint y: 165, endPoint x: 280, endPoint y: 164, distance: 5.9
click at [280, 164] on textarea "Re issued with revised info certificate" at bounding box center [372, 189] width 297 height 75
click at [287, 167] on textarea "Re issued with revised info certificate" at bounding box center [372, 189] width 297 height 75
drag, startPoint x: 290, startPoint y: 158, endPoint x: 328, endPoint y: 164, distance: 38.9
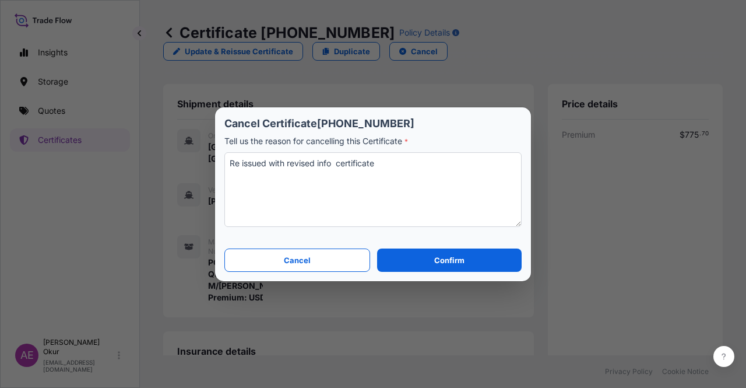
click at [328, 164] on textarea "Re issued with revised info certificate" at bounding box center [372, 189] width 297 height 75
click at [287, 160] on textarea "Re issued with revised info certificate" at bounding box center [372, 189] width 297 height 75
drag, startPoint x: 335, startPoint y: 161, endPoint x: 289, endPoint y: 159, distance: 46.1
click at [289, 159] on textarea "Re issued with revised info certificate" at bounding box center [372, 189] width 297 height 75
click at [350, 149] on div "Cancel Certificate [PHONE_NUMBER] Tell us the reason for cancelling this Certif…" at bounding box center [372, 173] width 297 height 113
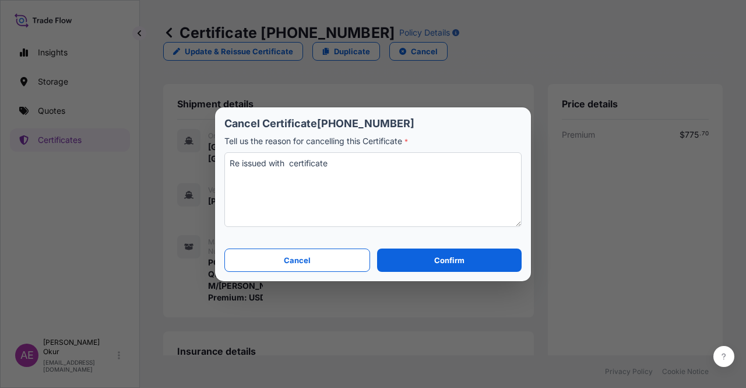
click at [343, 164] on textarea "Re issued with certificate" at bounding box center [372, 189] width 297 height 75
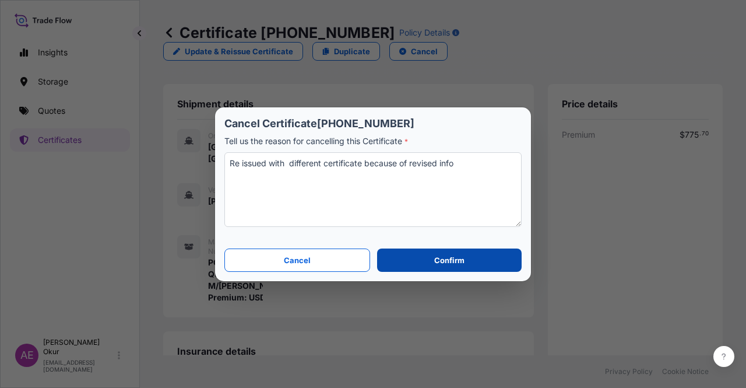
type textarea "Re issued with different certificate because of revised info"
click at [440, 253] on button "Confirm" at bounding box center [449, 259] width 145 height 23
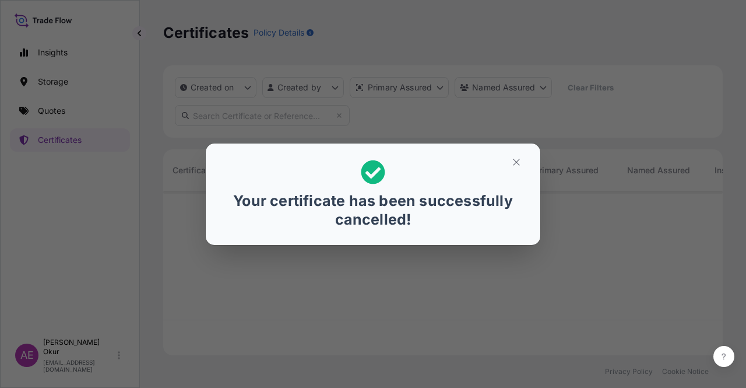
scroll to position [161, 550]
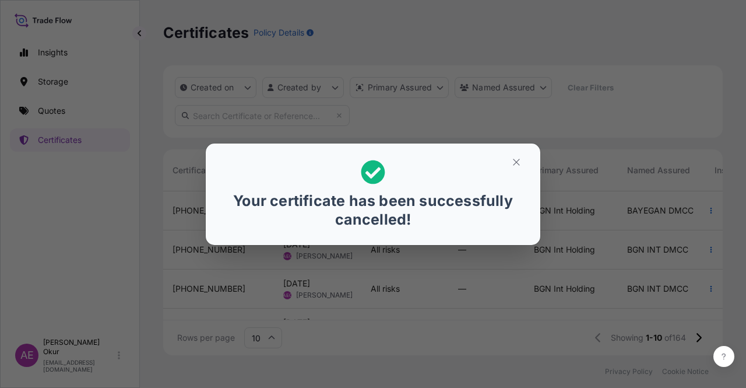
click at [648, 80] on div "Your certificate has been successfully cancelled!" at bounding box center [373, 194] width 746 height 388
click at [504, 165] on button "button" at bounding box center [516, 162] width 29 height 19
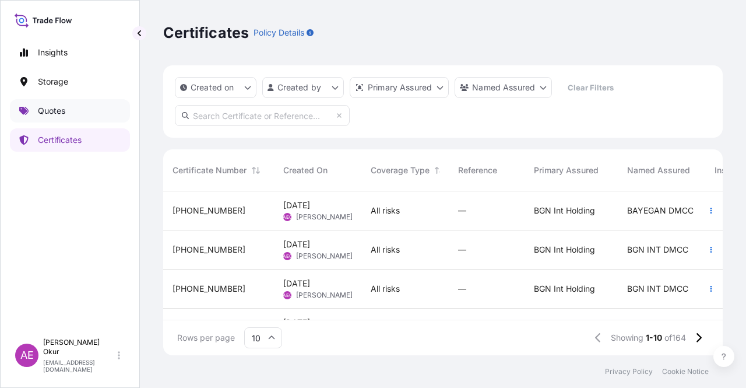
click at [105, 114] on link "Quotes" at bounding box center [70, 110] width 120 height 23
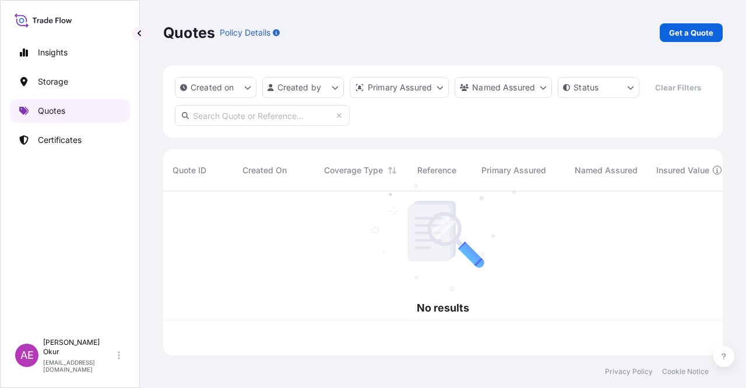
scroll to position [161, 550]
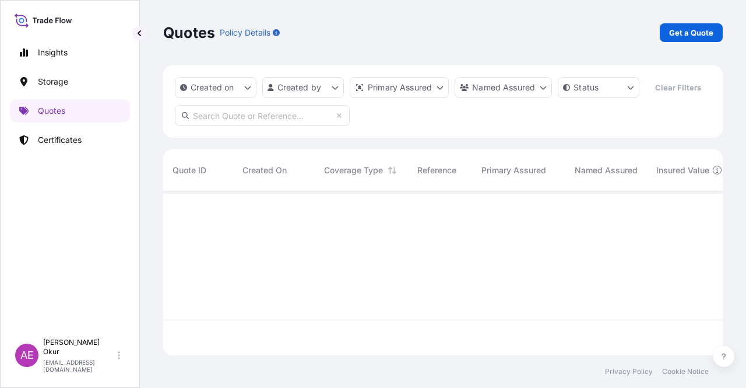
click at [708, 19] on div "Quotes Policy Details Get a Quote" at bounding box center [443, 32] width 560 height 65
click at [702, 27] on p "Get a Quote" at bounding box center [691, 33] width 44 height 12
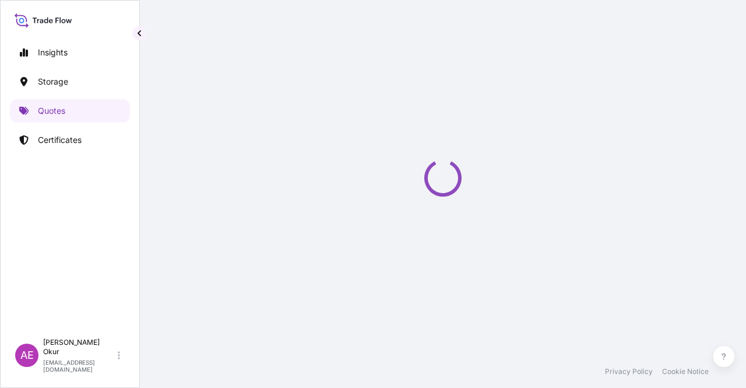
select select "Ocean Vessel"
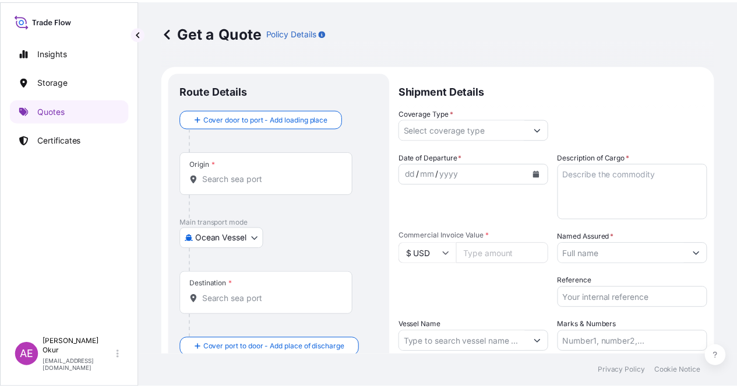
scroll to position [19, 0]
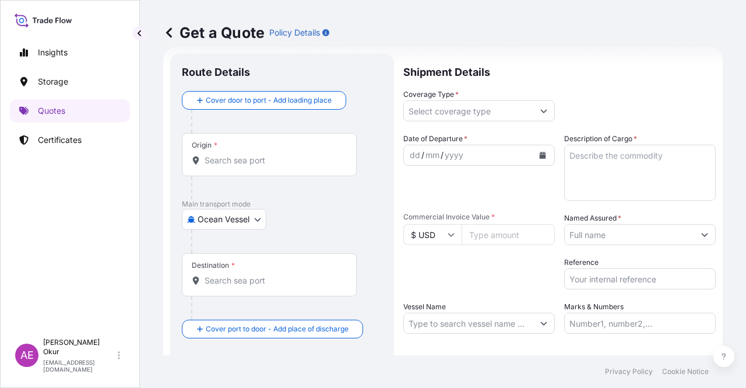
click at [297, 143] on div "Origin *" at bounding box center [269, 154] width 175 height 43
click at [297, 154] on input "Origin *" at bounding box center [274, 160] width 138 height 12
paste input "DAMMAM"
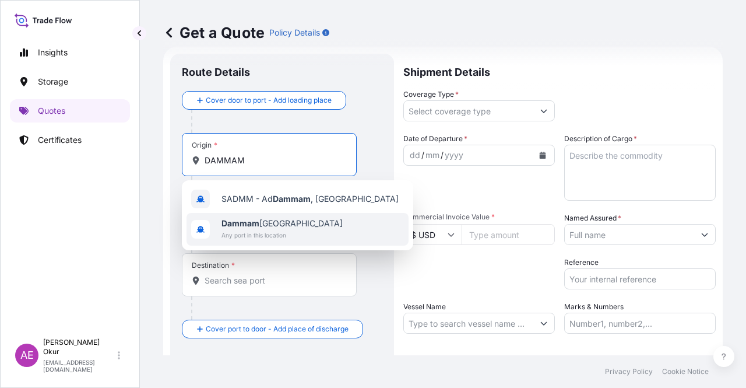
click at [289, 220] on span "Dammam [GEOGRAPHIC_DATA]" at bounding box center [282, 223] width 121 height 12
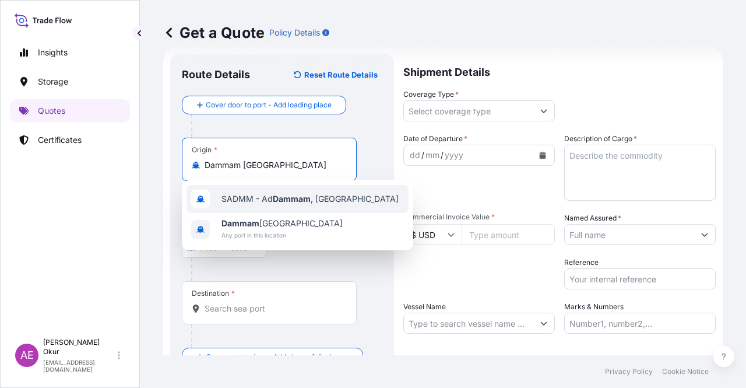
type input "Dammam [GEOGRAPHIC_DATA]"
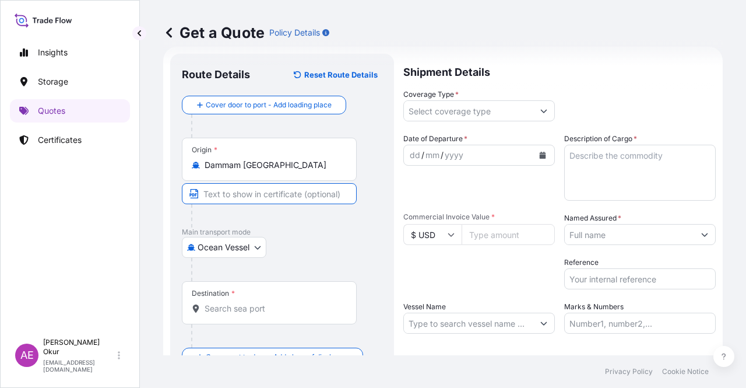
click at [272, 185] on input "Text to appear on certificate" at bounding box center [269, 193] width 175 height 21
paste input "DAMMAM"
type input "DAMMAM / [GEOGRAPHIC_DATA]"
click at [238, 293] on div "Destination *" at bounding box center [269, 302] width 175 height 43
click at [238, 303] on input "Destination *" at bounding box center [274, 309] width 138 height 12
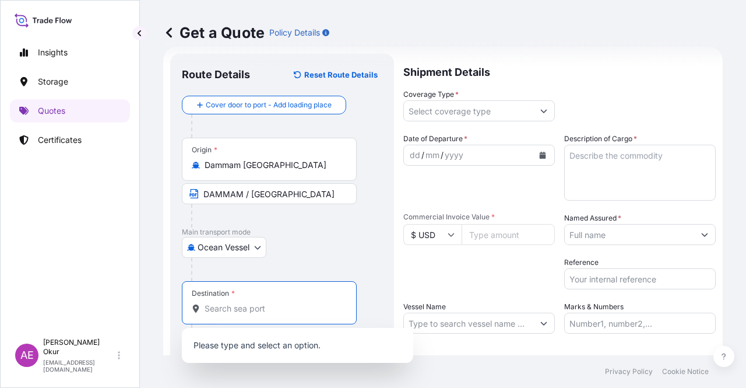
paste input "GEBZE"
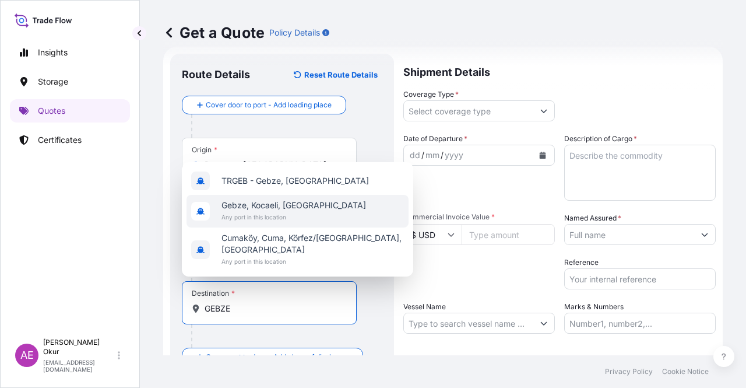
click at [271, 211] on span "Gebze, Kocaeli, [GEOGRAPHIC_DATA]" at bounding box center [294, 205] width 145 height 12
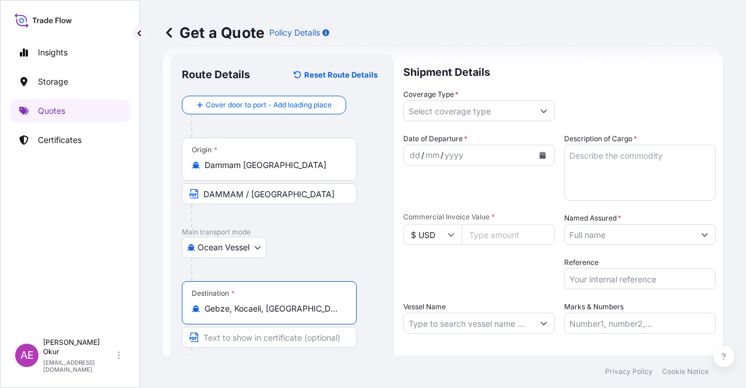
type input "Gebze, Kocaeli, [GEOGRAPHIC_DATA]"
click at [255, 332] on input "Text to appear on certificate" at bounding box center [269, 336] width 175 height 21
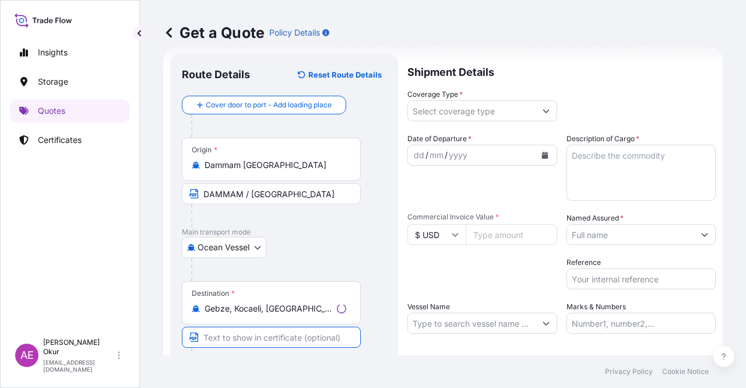
paste input "GEBZE"
type input "GEBZE / [GEOGRAPHIC_DATA]"
drag, startPoint x: 454, startPoint y: 114, endPoint x: 448, endPoint y: 119, distance: 8.2
click at [453, 114] on input "Coverage Type *" at bounding box center [468, 110] width 129 height 21
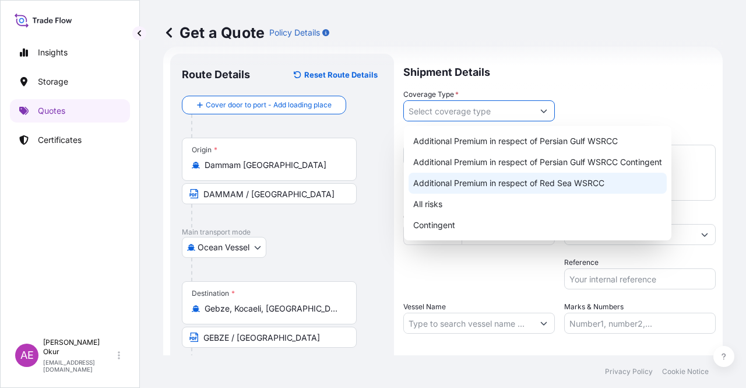
click at [436, 203] on div "All risks" at bounding box center [538, 204] width 258 height 21
type input "All risks"
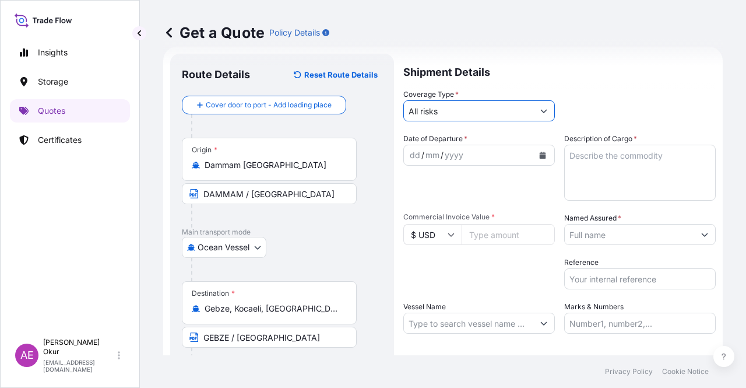
click at [414, 145] on div "dd / mm / yyyy" at bounding box center [468, 155] width 129 height 21
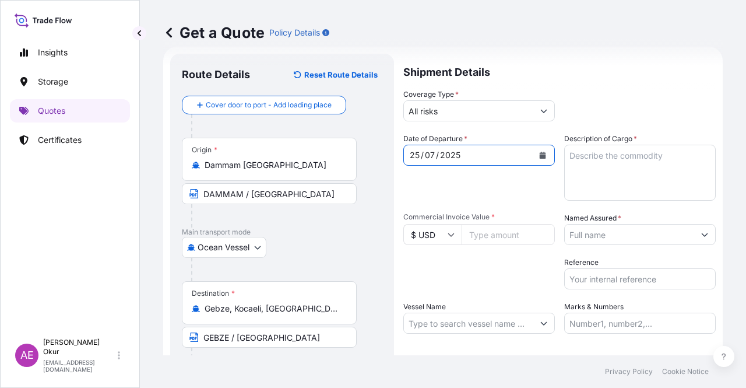
click at [577, 178] on textarea "Description of Cargo *" at bounding box center [640, 173] width 152 height 56
paste textarea "TALENE M2006 GY01 7037"
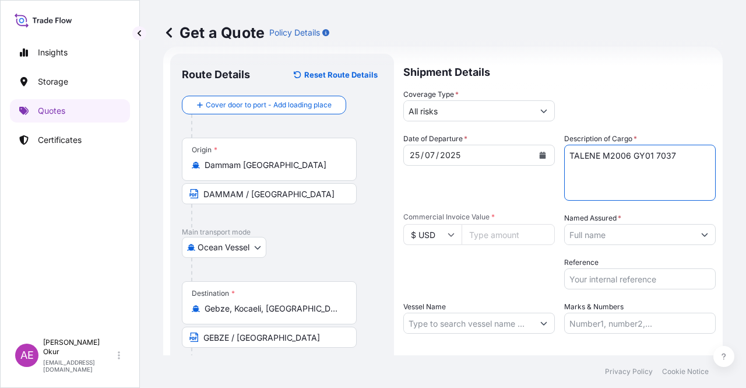
type textarea "TALENE M2006 GY01 7037"
click at [489, 223] on div "Commercial Invoice Value * $ USD" at bounding box center [479, 228] width 152 height 33
click at [493, 233] on input "Commercial Invoice Value *" at bounding box center [508, 234] width 93 height 21
paste input "58181.97"
type input "58181.97"
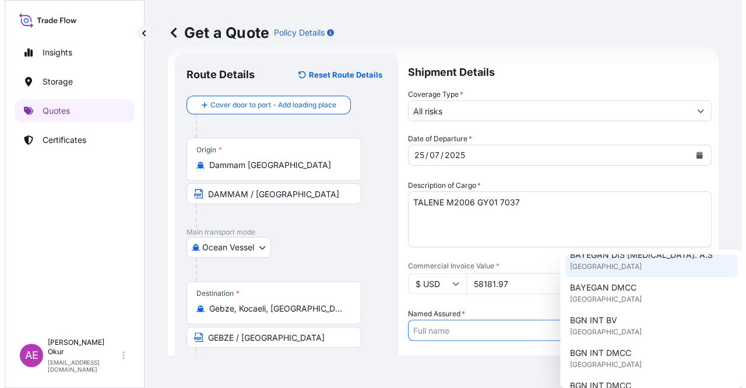
scroll to position [58, 0]
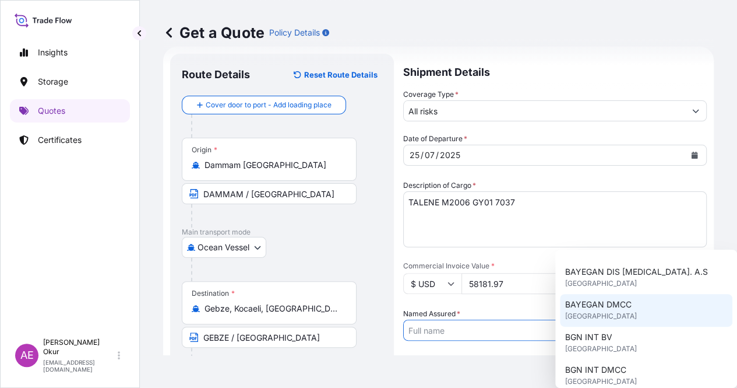
click at [611, 300] on span "BAYEGAN DMCC" at bounding box center [598, 304] width 66 height 12
type input "BAYEGAN DMCC"
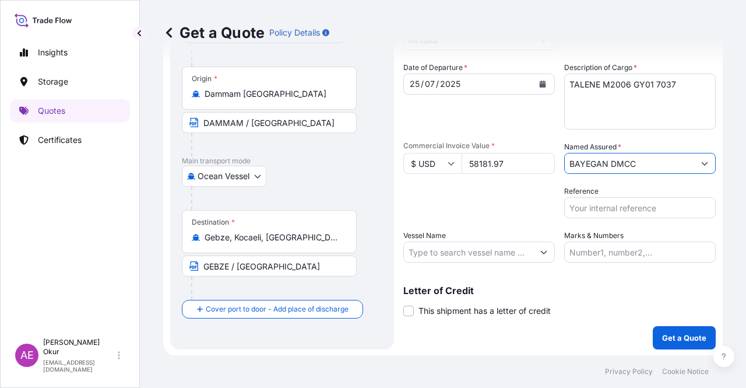
scroll to position [90, 0]
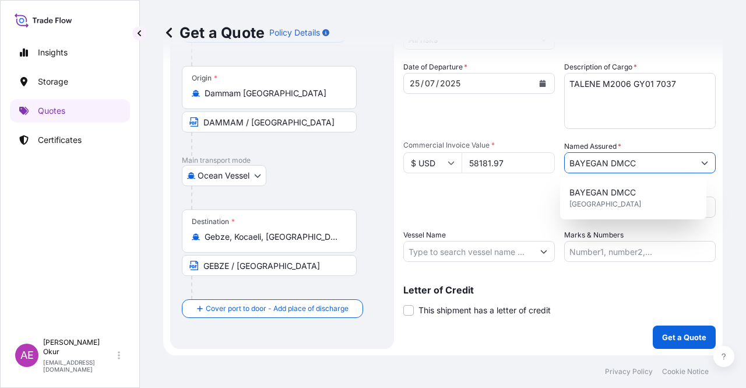
click at [514, 256] on input "Vessel Name" at bounding box center [468, 251] width 129 height 21
paste input "cONSTANTINOS P II"
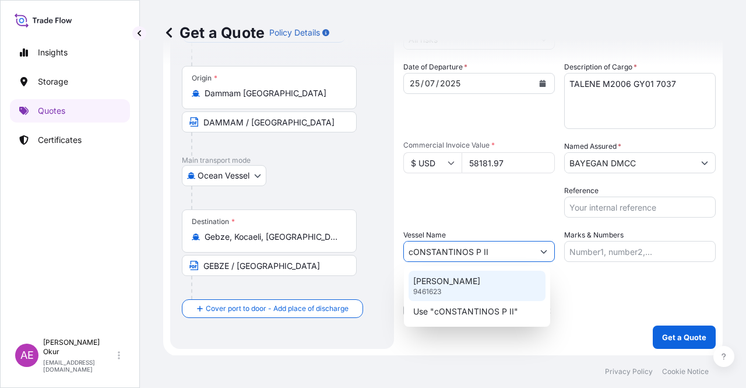
click at [419, 251] on input "cONSTANTINOS P II" at bounding box center [468, 251] width 129 height 21
click at [413, 250] on input "cONSTANTINOS P II" at bounding box center [468, 251] width 129 height 21
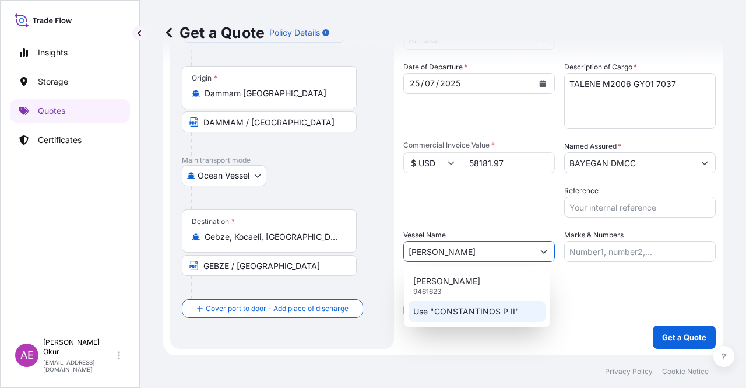
click at [474, 317] on p "Use "CONSTANTINOS P II"" at bounding box center [466, 311] width 106 height 12
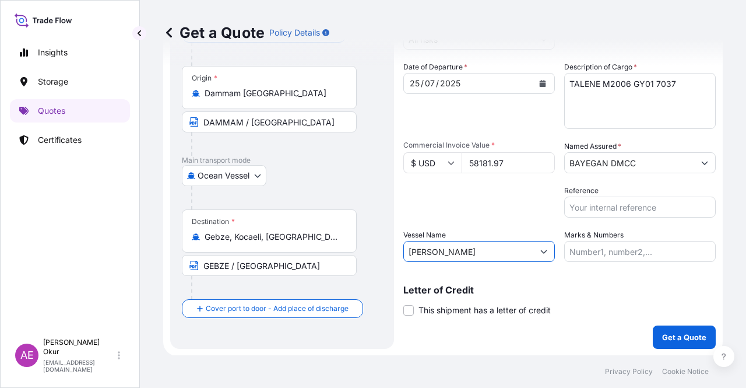
type input "[PERSON_NAME]"
click at [584, 259] on input "Marks & Numbers" at bounding box center [640, 251] width 152 height 21
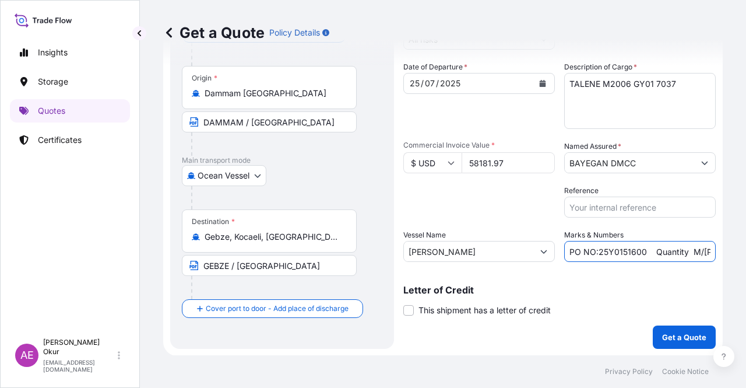
drag, startPoint x: 630, startPoint y: 248, endPoint x: 595, endPoint y: 248, distance: 35.6
click at [595, 248] on input "PO NO:25Y0151600 Quantity M/[PERSON_NAME]: 26,000 Premium: USD 3,37" at bounding box center [640, 251] width 152 height 21
paste input "025600"
drag, startPoint x: 697, startPoint y: 254, endPoint x: 706, endPoint y: 254, distance: 9.3
click at [706, 254] on input "PO NO:25Y0025600 Quantity M/[PERSON_NAME]: 26,000 Premium: USD 3,37" at bounding box center [640, 251] width 152 height 21
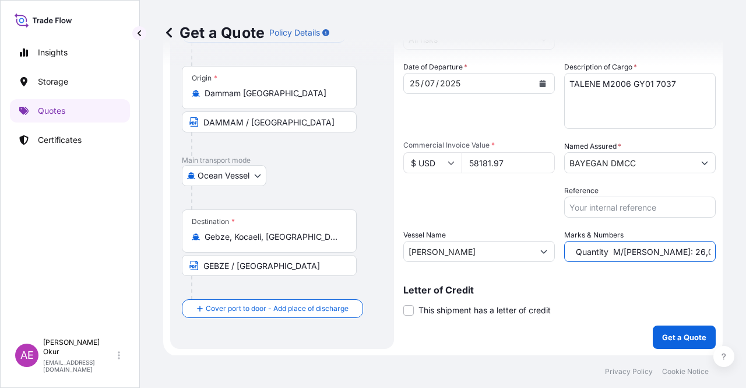
scroll to position [0, 94]
click at [628, 250] on input "PO NO:25Y0025600 Quantity M/[PERSON_NAME]: 26,000 Premium: USD 3,37" at bounding box center [640, 251] width 152 height 21
drag, startPoint x: 626, startPoint y: 249, endPoint x: 653, endPoint y: 250, distance: 26.8
click at [653, 250] on input "PO NO:25Y0025600 Quantity M/[PERSON_NAME]: 26,000 Premium: USD 3,37" at bounding box center [640, 251] width 152 height 21
paste input "49,5"
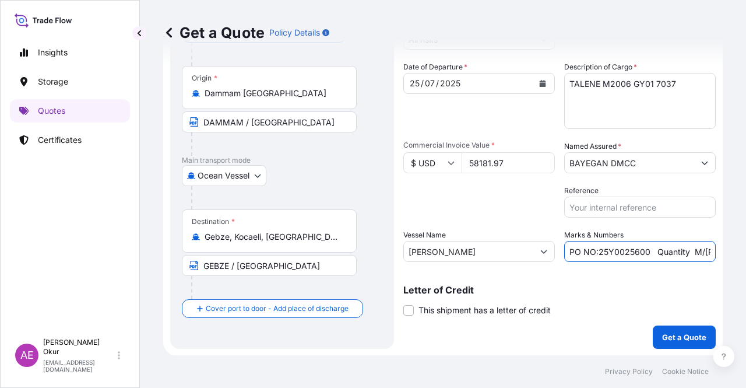
scroll to position [0, 127]
drag, startPoint x: 689, startPoint y: 255, endPoint x: 739, endPoint y: 256, distance: 50.1
click at [739, 256] on div "Get a Quote Policy Details Route Details Reset Route Details Cover door to port…" at bounding box center [443, 177] width 606 height 355
click at [682, 247] on input "PO NO:25Y0025600 Quantity M/[PERSON_NAME]: 49,500 Premium: USD 3,37" at bounding box center [640, 251] width 152 height 21
drag, startPoint x: 684, startPoint y: 247, endPoint x: 725, endPoint y: 253, distance: 41.2
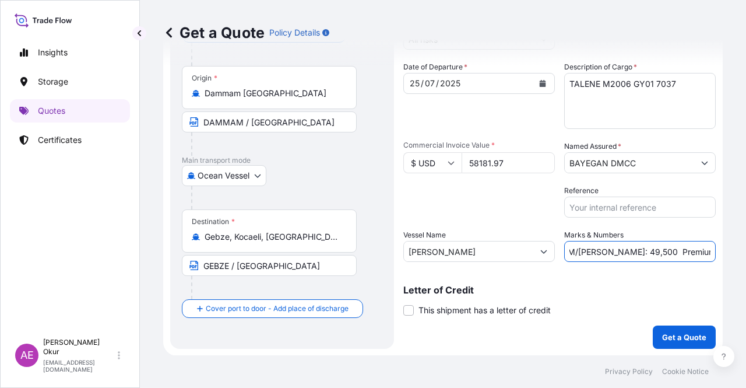
click at [724, 251] on div "Get a Quote Policy Details Route Details Reset Route Details Cover door to port…" at bounding box center [443, 177] width 606 height 355
paste input "6,40"
type input "PO NO:25Y0025600 Quantity M/[PERSON_NAME]: 49,500 Premium: USD 6,40"
click at [672, 332] on p "Get a Quote" at bounding box center [684, 337] width 44 height 12
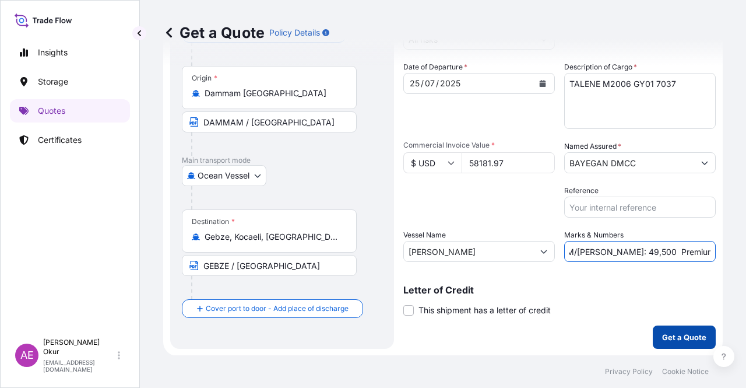
scroll to position [0, 0]
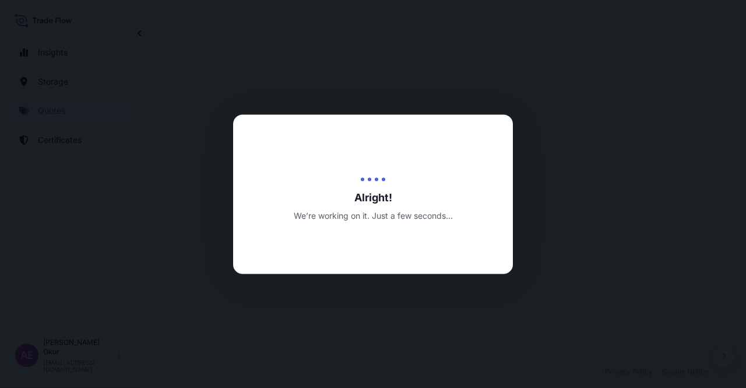
select select "Ocean Vessel"
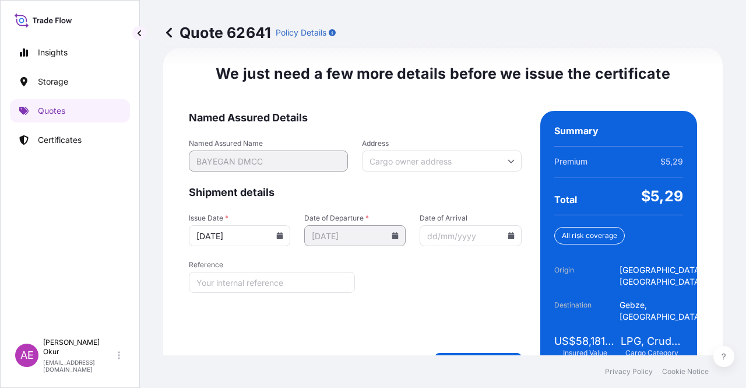
scroll to position [1490, 0]
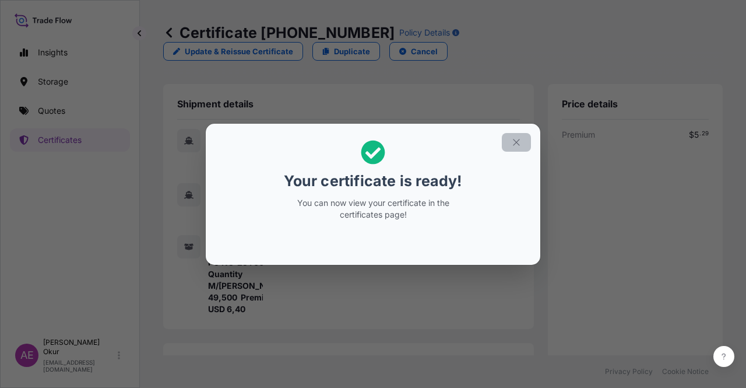
click at [518, 145] on icon "button" at bounding box center [516, 142] width 10 height 10
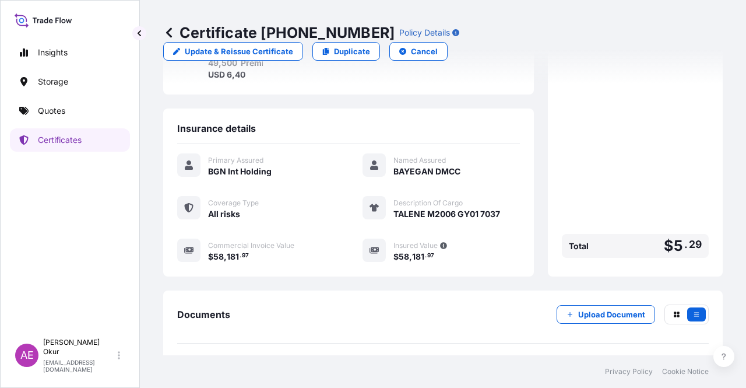
scroll to position [280, 0]
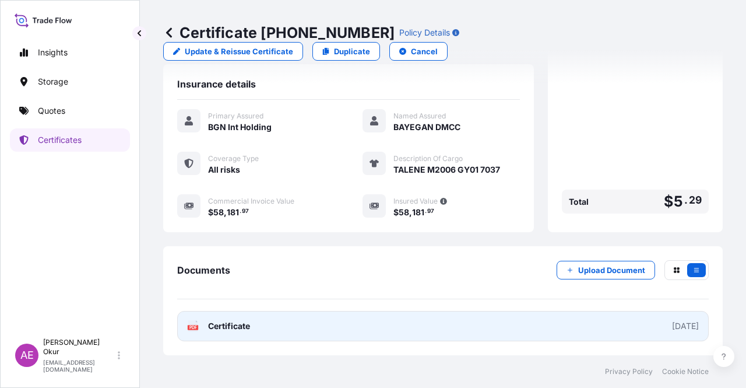
click at [232, 326] on span "Certificate" at bounding box center [229, 326] width 42 height 12
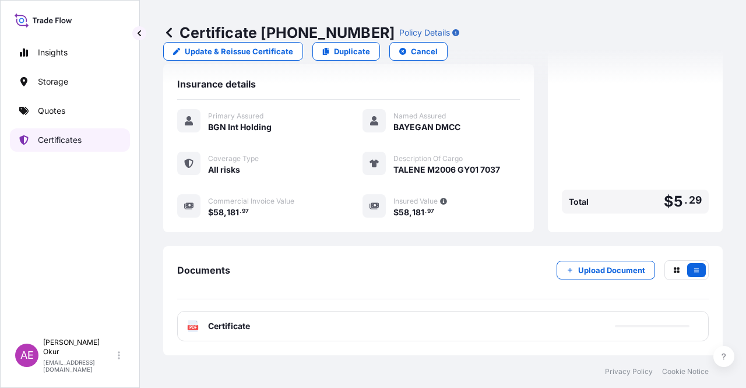
click at [77, 140] on p "Certificates" at bounding box center [60, 140] width 44 height 12
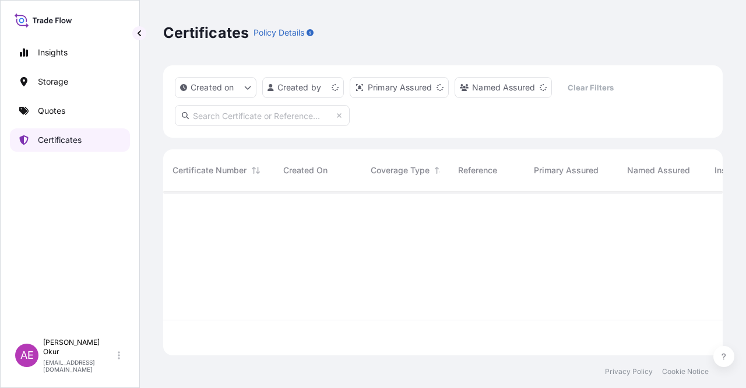
scroll to position [161, 550]
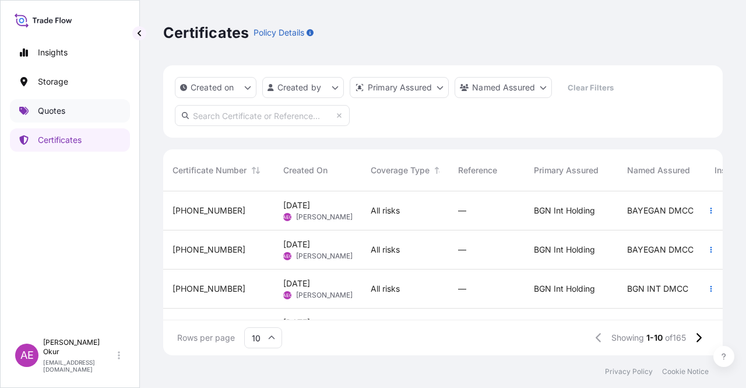
click at [69, 113] on link "Quotes" at bounding box center [70, 110] width 120 height 23
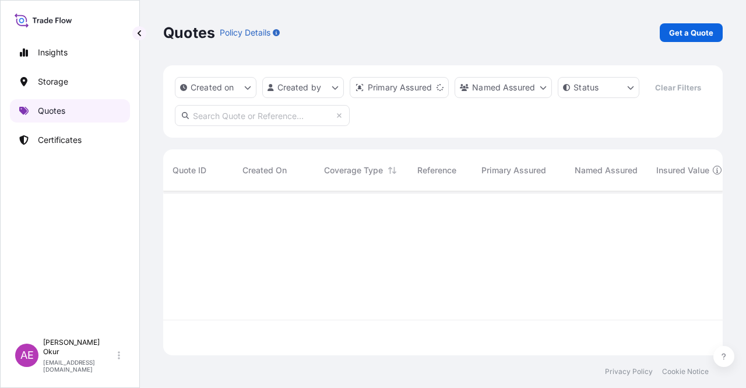
scroll to position [161, 550]
click at [65, 140] on p "Certificates" at bounding box center [60, 140] width 44 height 12
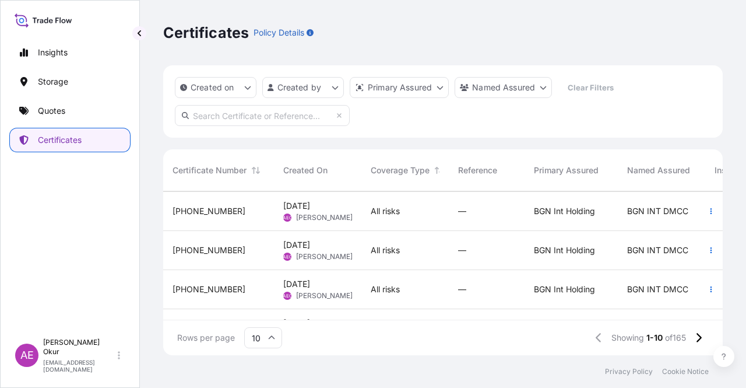
scroll to position [175, 0]
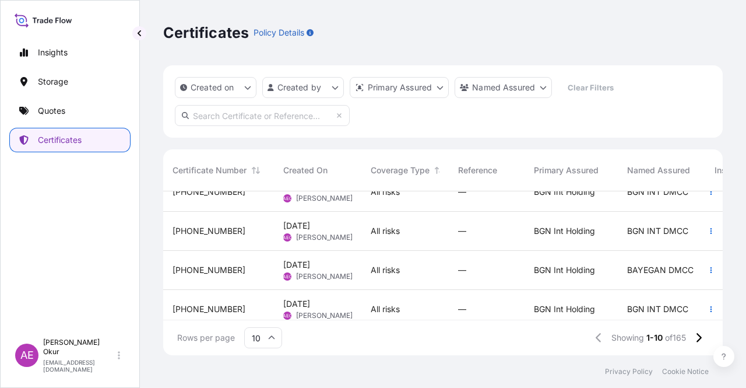
click at [251, 262] on div "[PHONE_NUMBER]" at bounding box center [218, 270] width 111 height 39
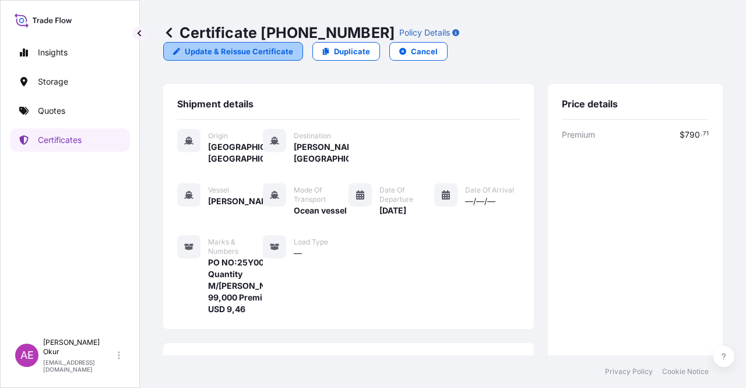
click at [303, 42] on link "Update & Reissue Certificate" at bounding box center [233, 51] width 140 height 19
select select "Ocean Vessel"
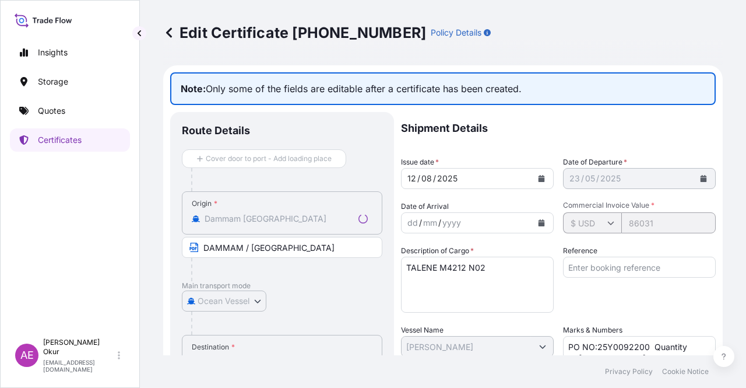
select select "32026"
click at [171, 32] on icon at bounding box center [169, 33] width 12 height 12
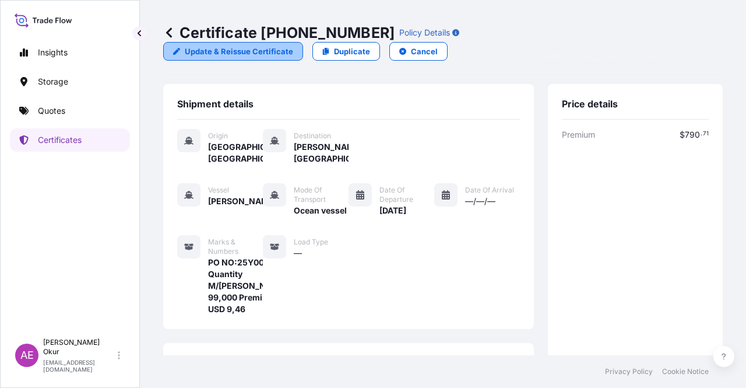
click at [293, 45] on p "Update & Reissue Certificate" at bounding box center [239, 51] width 108 height 12
select select "Ocean Vessel"
select select "32026"
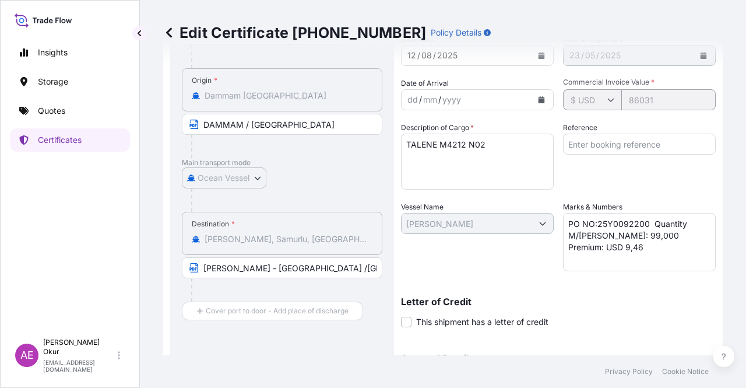
scroll to position [263, 0]
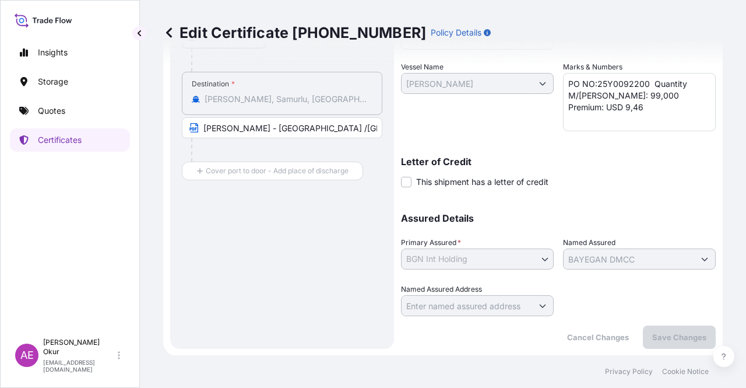
click at [423, 180] on span "This shipment has a letter of credit" at bounding box center [482, 182] width 132 height 12
click at [401, 175] on input "This shipment has a letter of credit" at bounding box center [401, 175] width 0 height 0
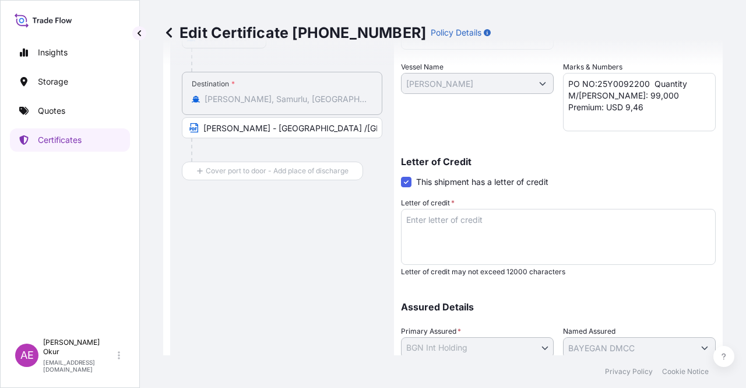
click at [424, 245] on textarea "Letter of credit *" at bounding box center [558, 237] width 315 height 56
paste textarea "4- INSURANCE POLICY IN 1 ORIGINAL 1 COPY ISSUED TO THE ORDER OF TURKIYE VAKIFLA…"
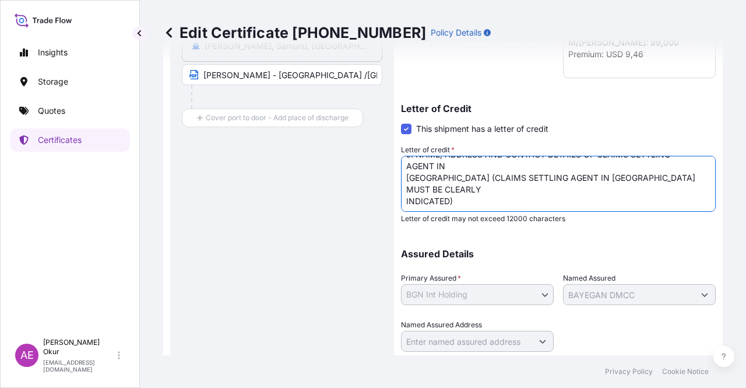
scroll to position [351, 0]
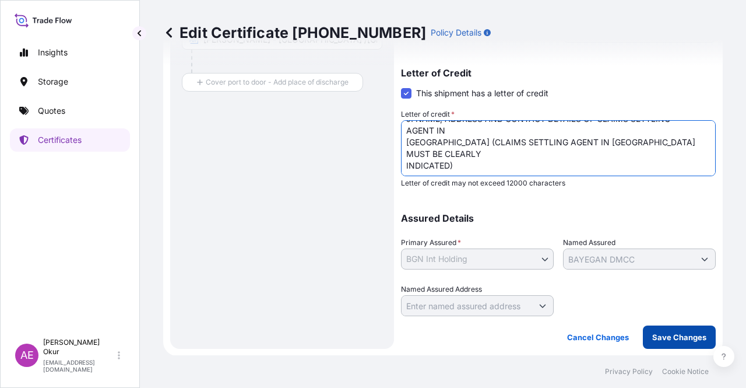
type textarea "4- INSURANCE POLICY IN 1 ORIGINAL 1 COPY ISSUED TO THE ORDER OF TURKIYE VAKIFLA…"
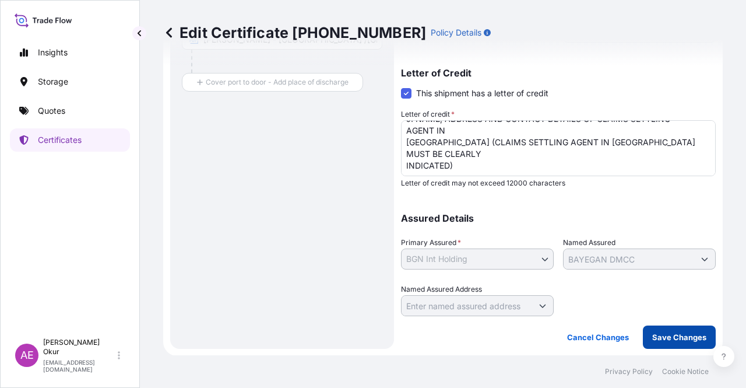
click at [660, 337] on p "Save Changes" at bounding box center [679, 337] width 54 height 12
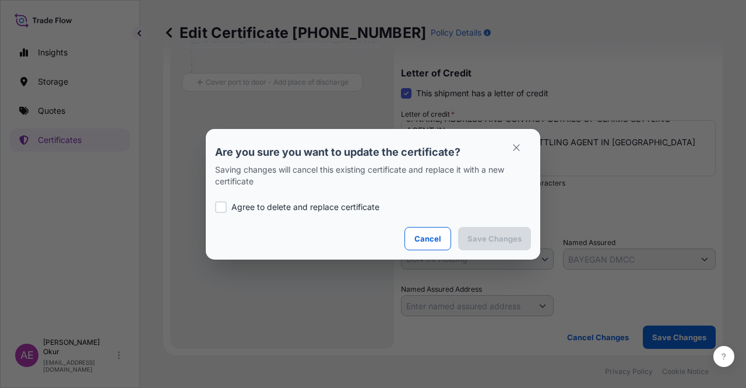
click at [280, 201] on p "Agree to delete and replace certificate" at bounding box center [305, 207] width 148 height 12
checkbox input "true"
click at [519, 234] on p "Save Changes" at bounding box center [494, 239] width 54 height 12
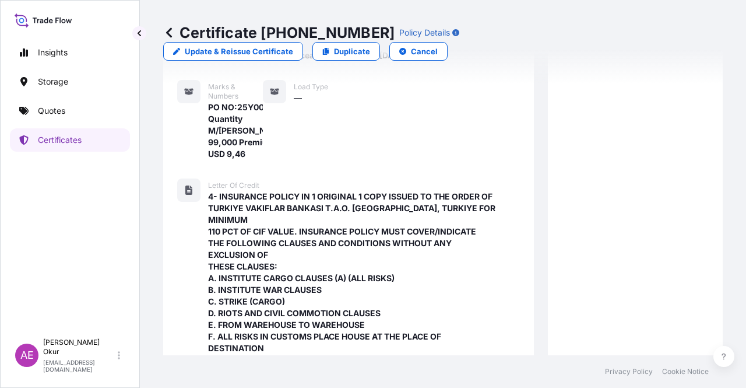
scroll to position [567, 0]
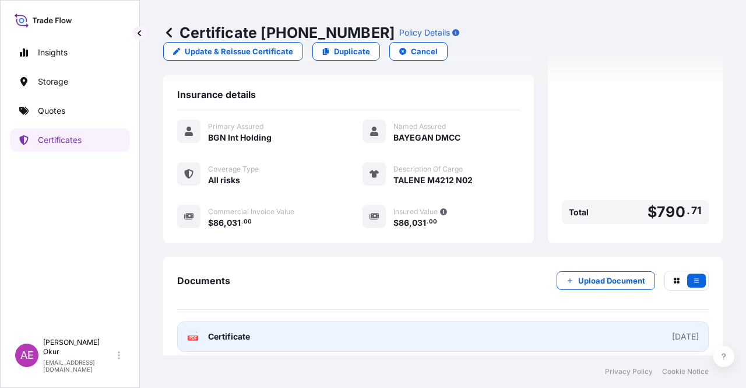
click at [263, 328] on link "PDF Certificate [DATE]" at bounding box center [443, 336] width 532 height 30
